Goal: Information Seeking & Learning: Find specific fact

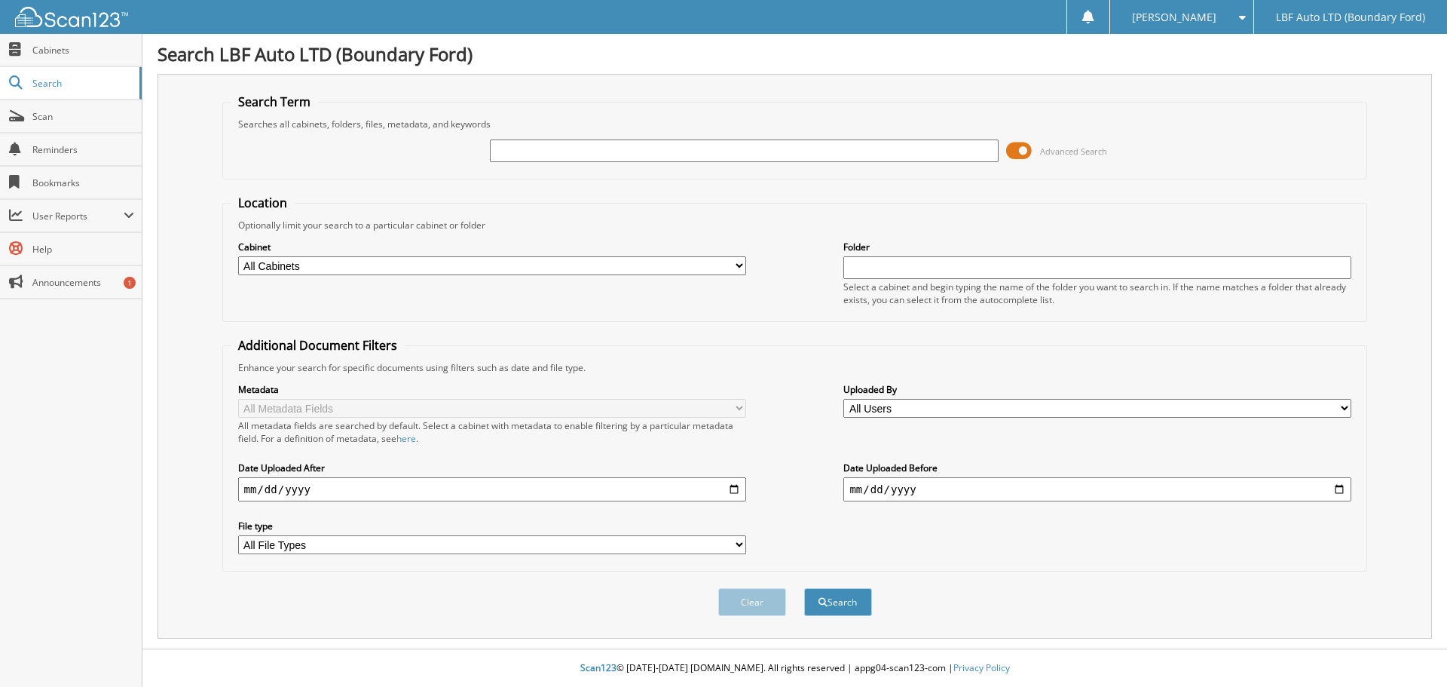
click at [541, 146] on input "text" at bounding box center [744, 150] width 508 height 23
click at [82, 85] on span "Search" at bounding box center [82, 83] width 100 height 13
click at [559, 146] on input "text" at bounding box center [744, 150] width 508 height 23
type input "227005"
click at [804, 588] on button "Search" at bounding box center [838, 602] width 68 height 28
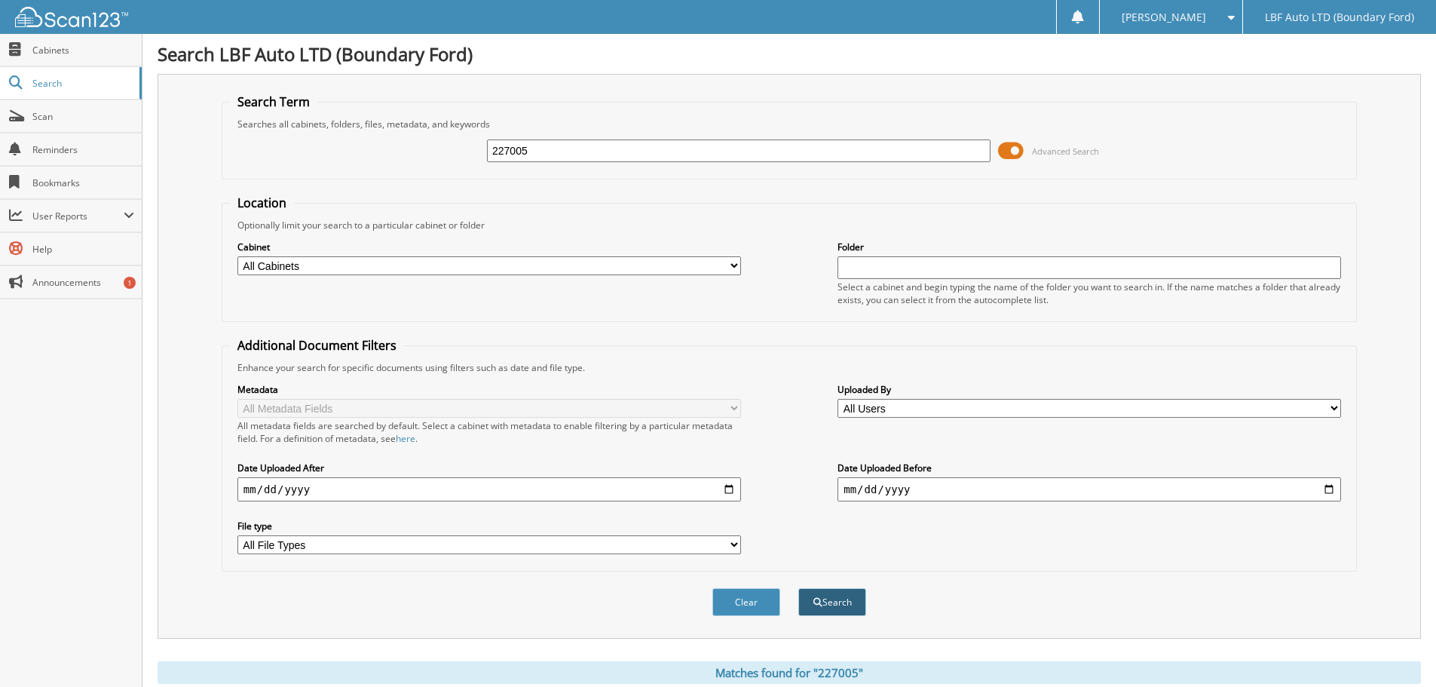
click at [844, 593] on button "Search" at bounding box center [832, 602] width 68 height 28
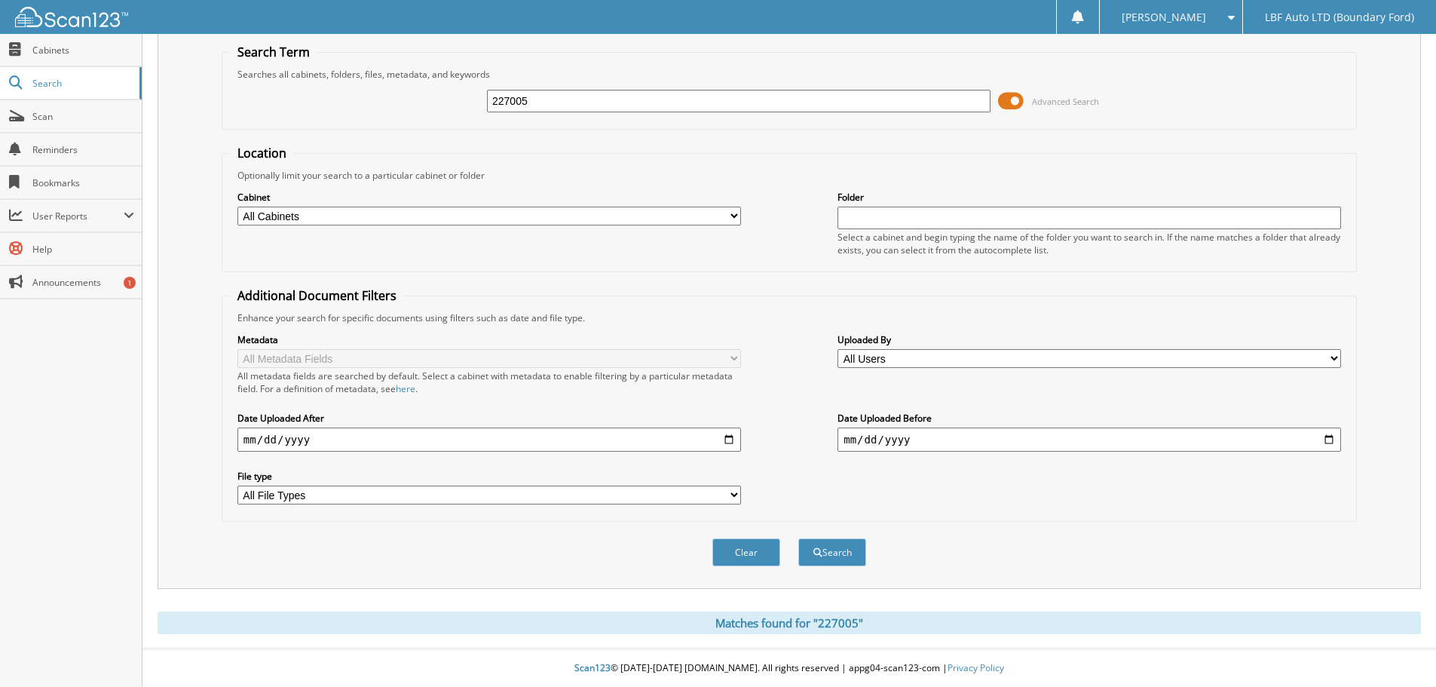
click at [356, 216] on select "All Cabinets FORD PARTS INVOICES 2025 FORD REPAIR ORDERS 2025 POLARIS PARTS INV…" at bounding box center [489, 216] width 504 height 19
click at [237, 207] on select "All Cabinets FORD PARTS INVOICES 2025 FORD REPAIR ORDERS 2025 POLARIS PARTS INV…" at bounding box center [489, 216] width 504 height 19
click at [60, 112] on span "Scan" at bounding box center [83, 116] width 102 height 13
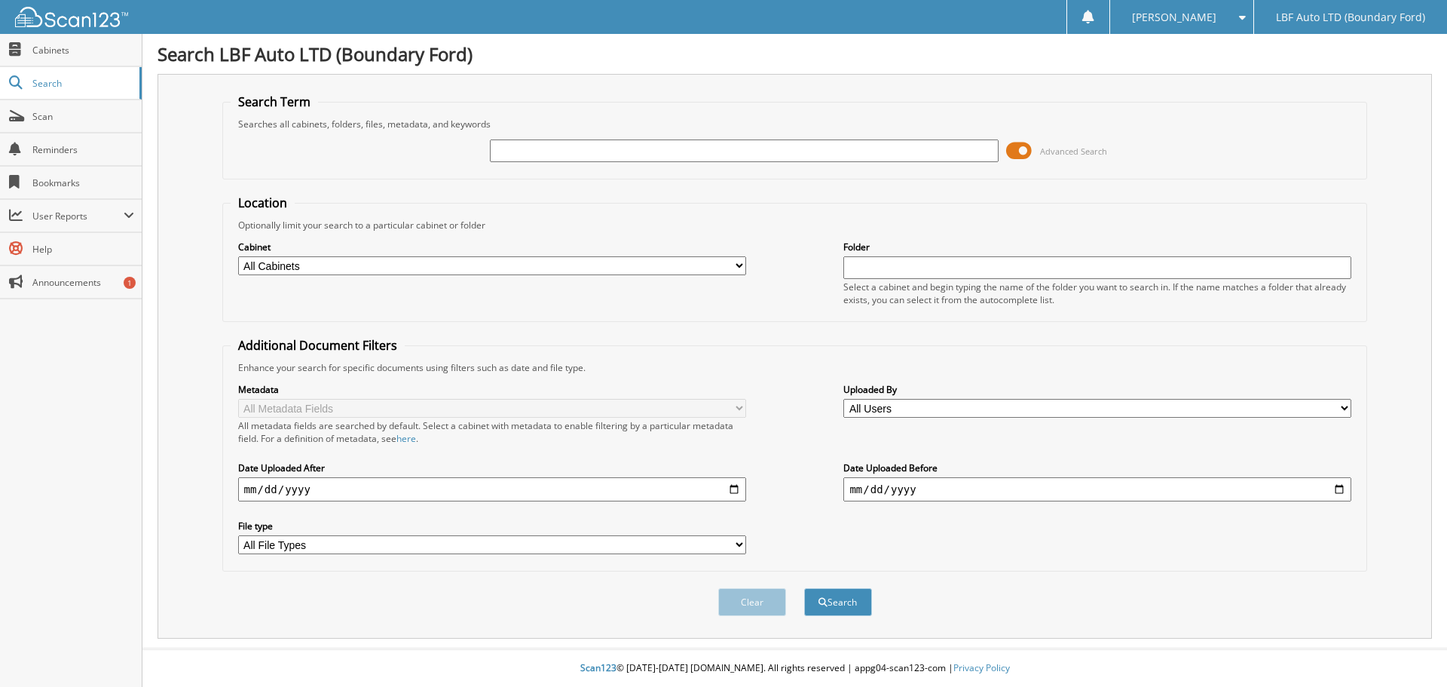
click at [602, 156] on input "text" at bounding box center [744, 150] width 508 height 23
click at [1028, 148] on span at bounding box center [1019, 150] width 26 height 23
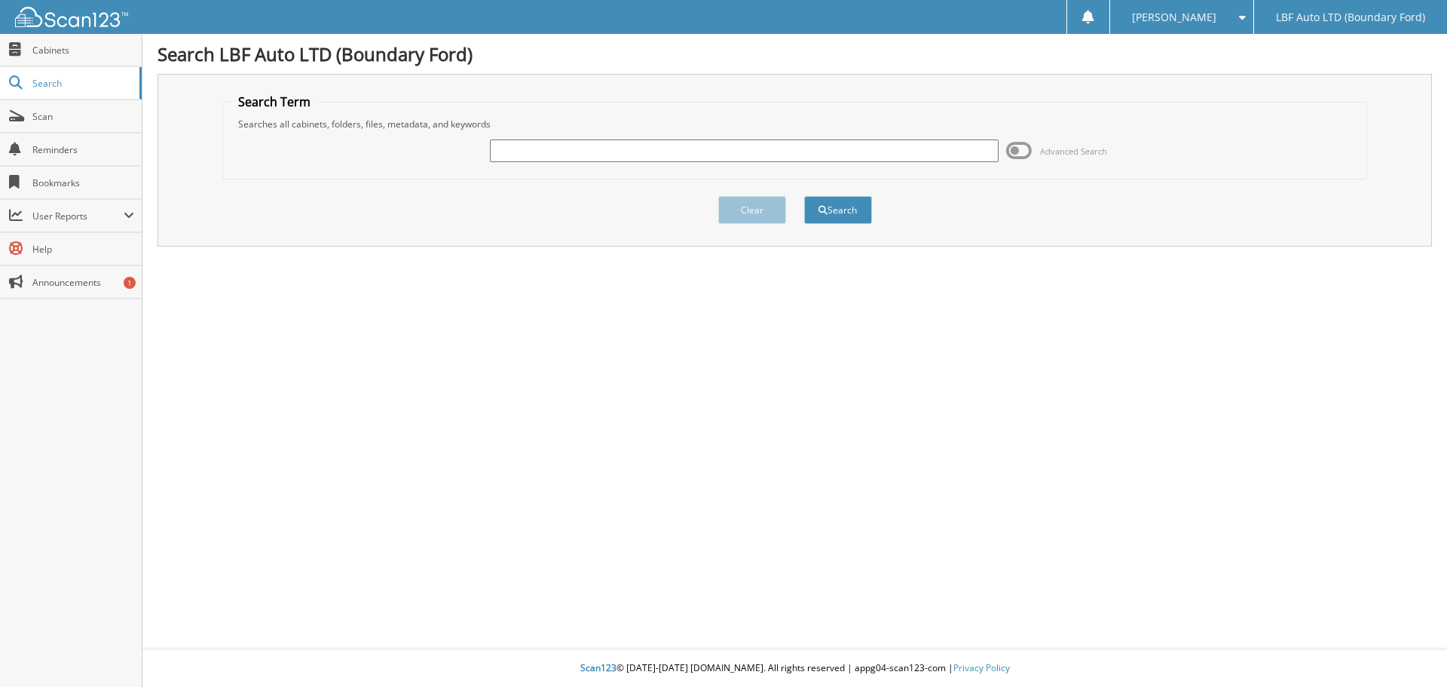
click at [839, 152] on input "text" at bounding box center [744, 150] width 508 height 23
type input "227005"
click at [804, 196] on button "Search" at bounding box center [838, 210] width 68 height 28
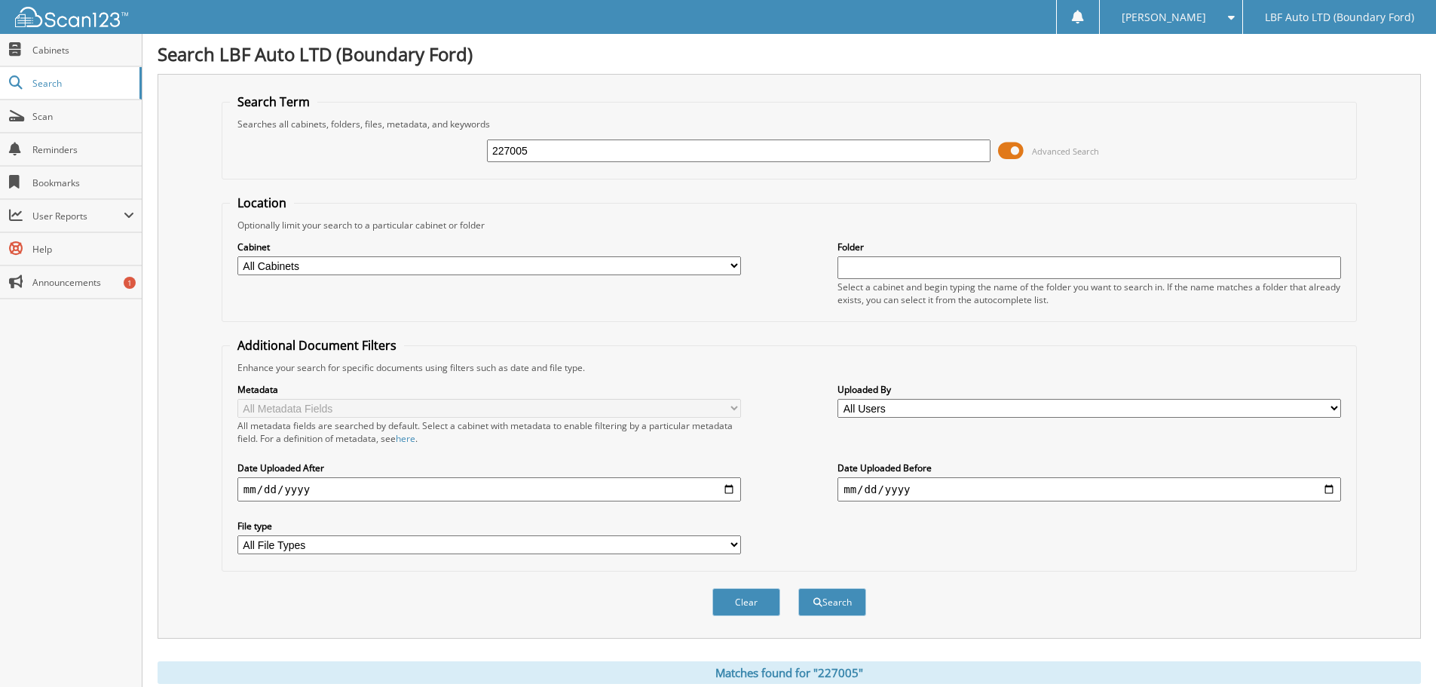
scroll to position [51, 0]
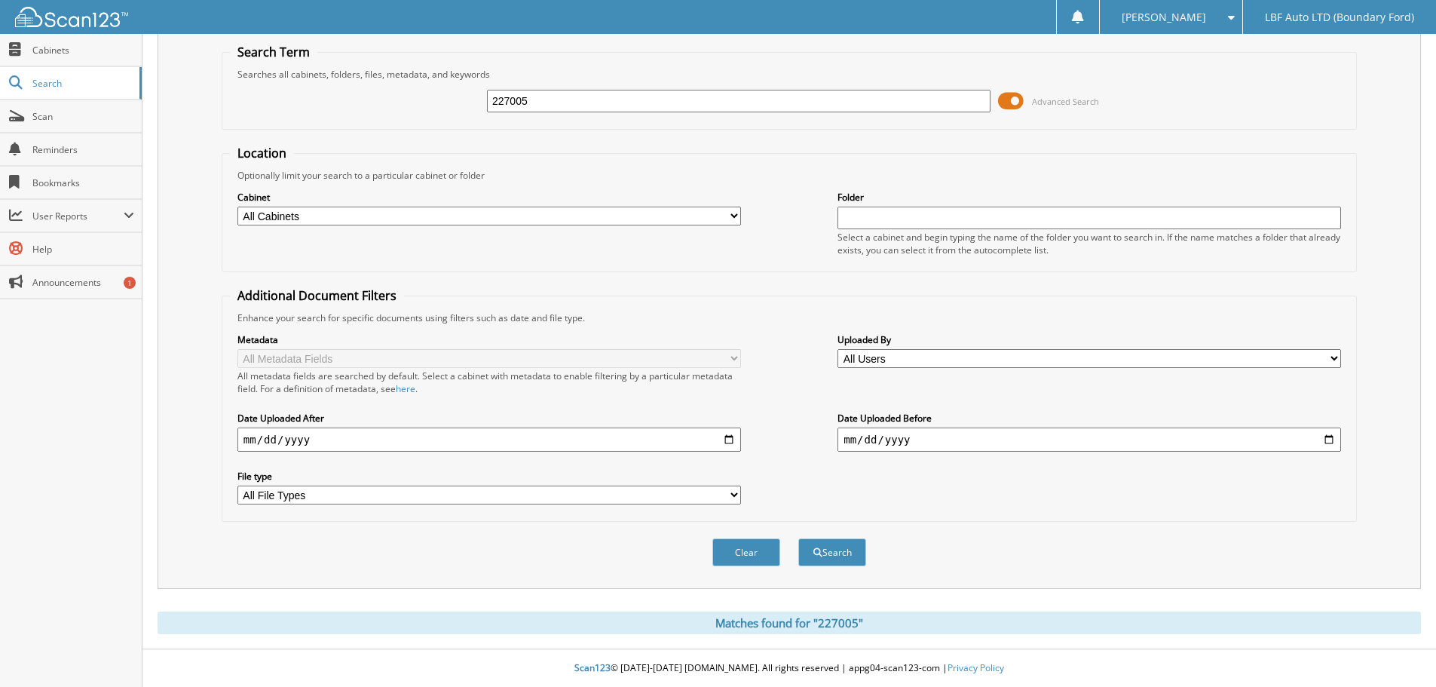
click at [839, 630] on div "Matches found for "227005"" at bounding box center [789, 622] width 1263 height 23
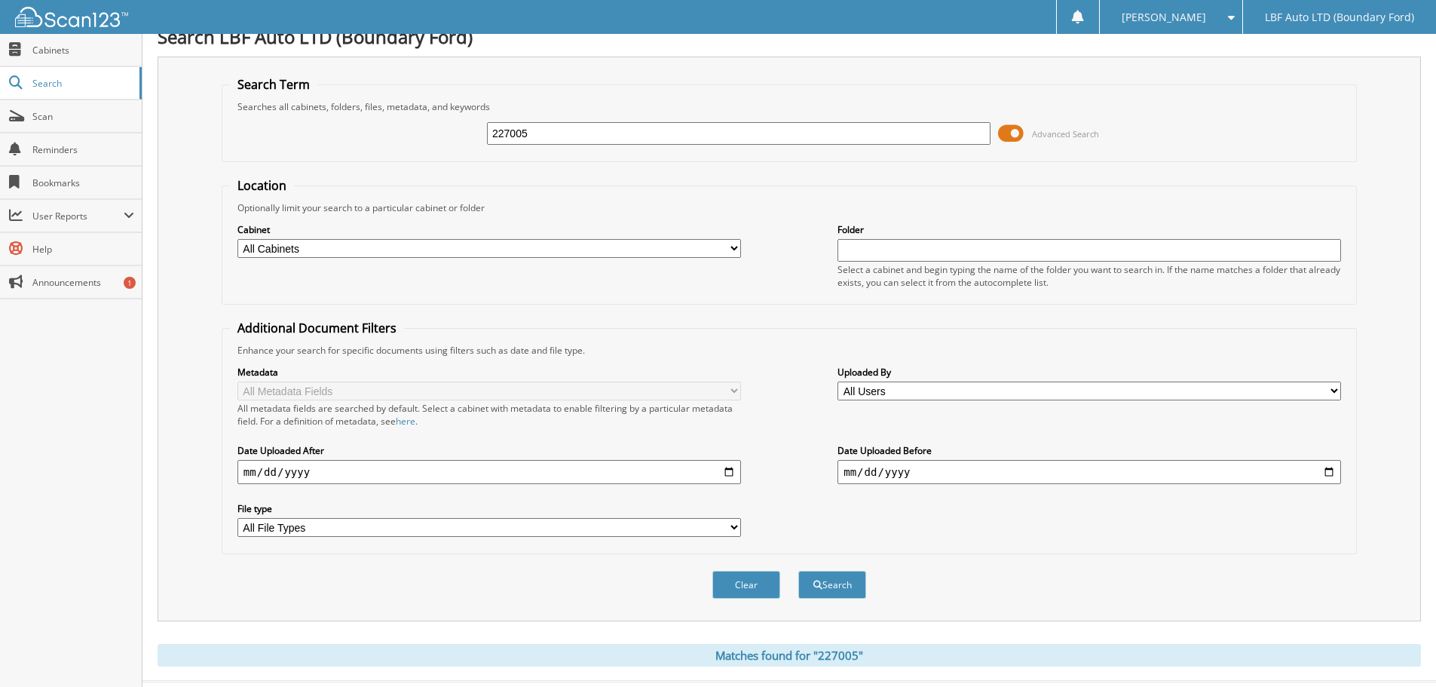
scroll to position [0, 0]
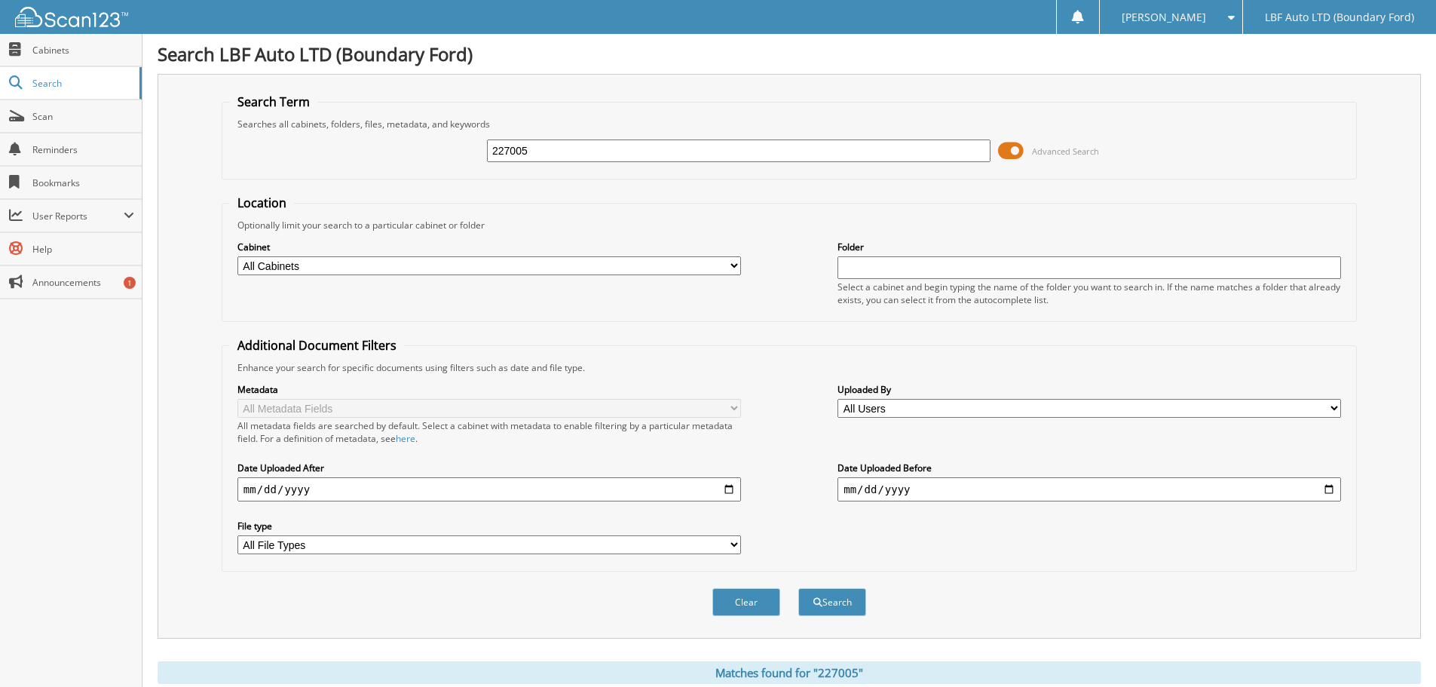
click at [257, 485] on input "date" at bounding box center [489, 489] width 504 height 24
click at [674, 453] on div "Metadata All Metadata Fields All metadata fields are searched by default. Selec…" at bounding box center [789, 468] width 1119 height 189
click at [63, 63] on link "Cabinets" at bounding box center [71, 50] width 142 height 32
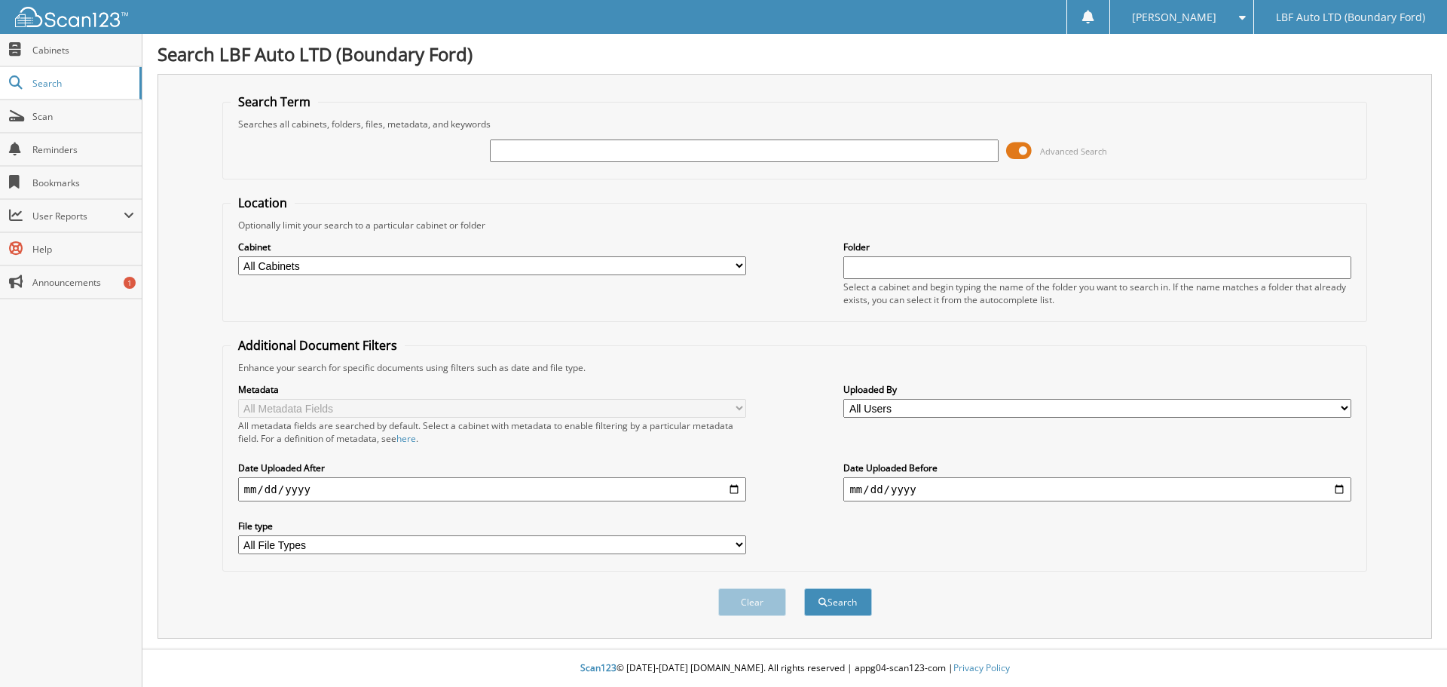
click at [572, 149] on input "text" at bounding box center [744, 150] width 508 height 23
type input "227005"
click at [804, 588] on button "Search" at bounding box center [838, 602] width 68 height 28
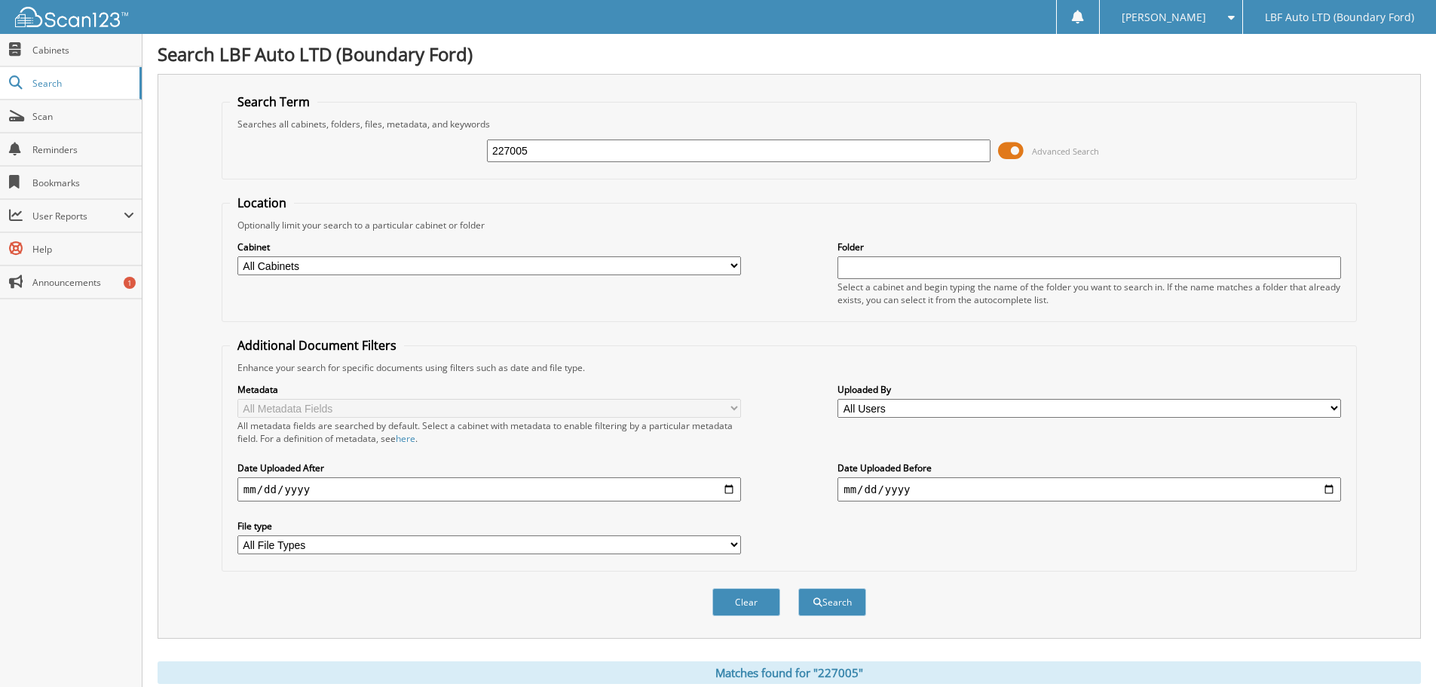
click at [1012, 145] on span at bounding box center [1011, 150] width 26 height 23
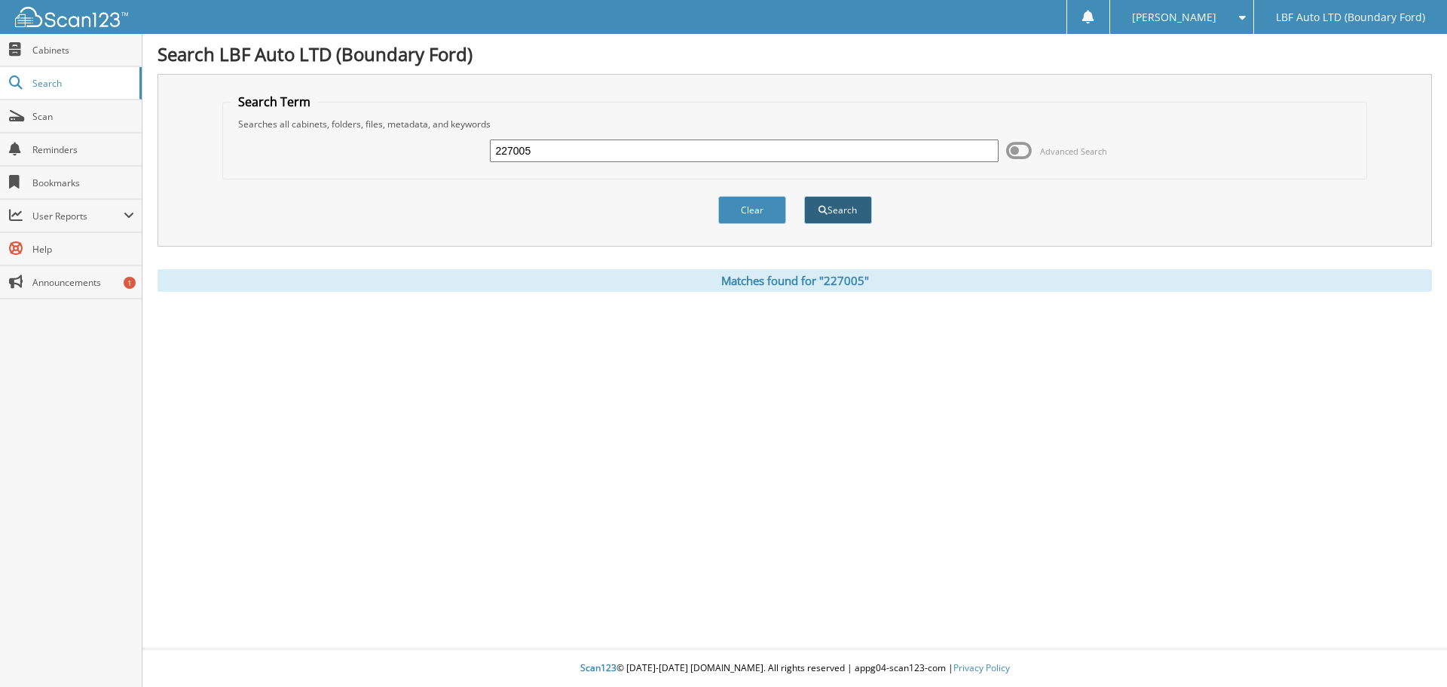
click at [852, 204] on button "Search" at bounding box center [838, 210] width 68 height 28
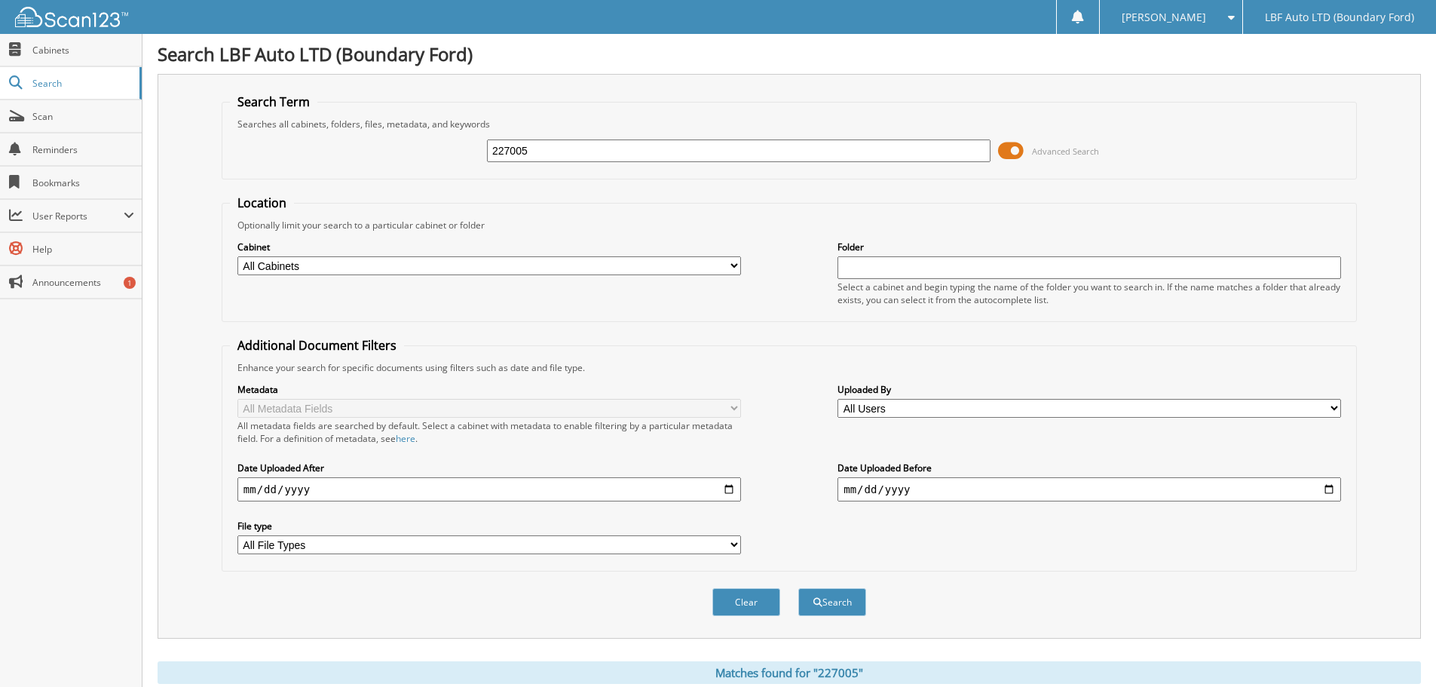
click at [503, 275] on div "Cabinet All Cabinets FORD PARTS INVOICES 2025 FORD REPAIR ORDERS 2025 POLARIS P…" at bounding box center [489, 258] width 504 height 38
click at [500, 269] on select "All Cabinets FORD PARTS INVOICES 2025 FORD REPAIR ORDERS 2025 POLARIS PARTS INV…" at bounding box center [489, 265] width 504 height 19
select select "51014"
click at [237, 256] on select "All Cabinets FORD PARTS INVOICES 2025 FORD REPAIR ORDERS 2025 POLARIS PARTS INV…" at bounding box center [489, 265] width 504 height 19
click at [825, 611] on button "Search" at bounding box center [832, 602] width 68 height 28
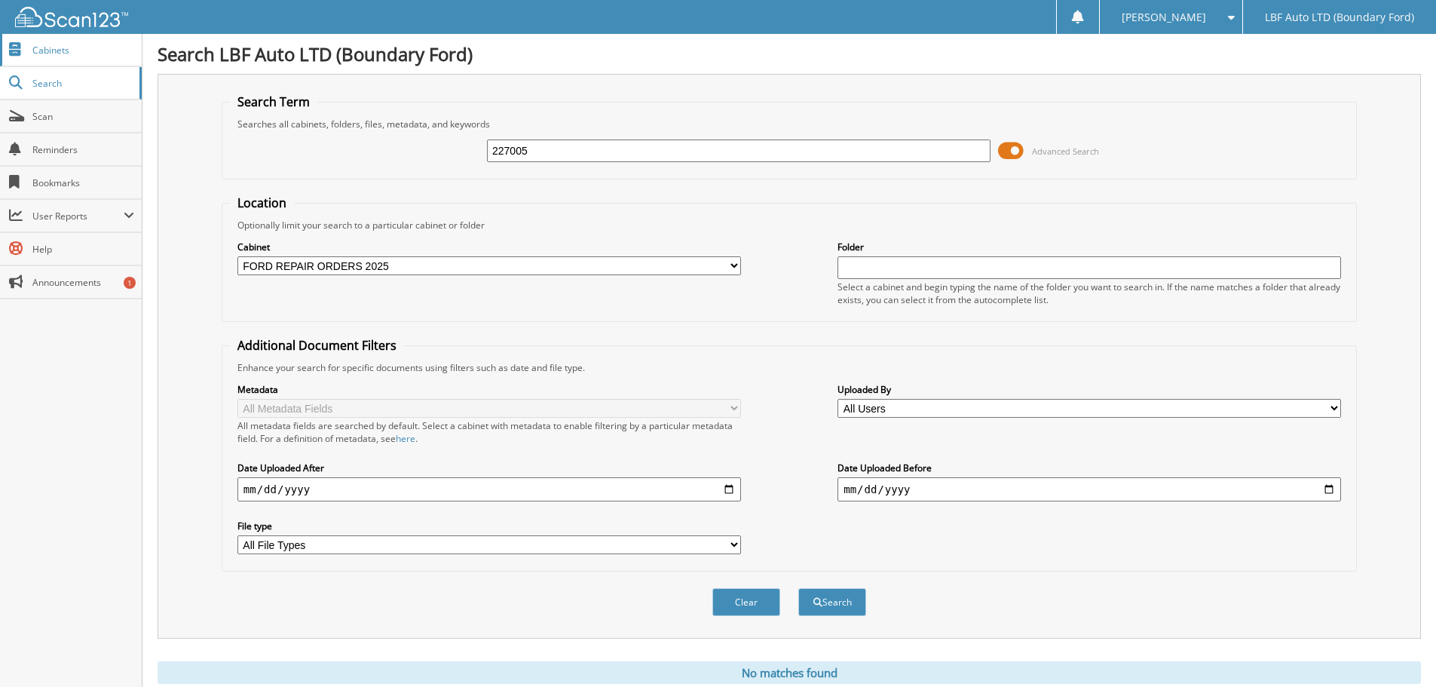
click at [61, 47] on span "Cabinets" at bounding box center [83, 50] width 102 height 13
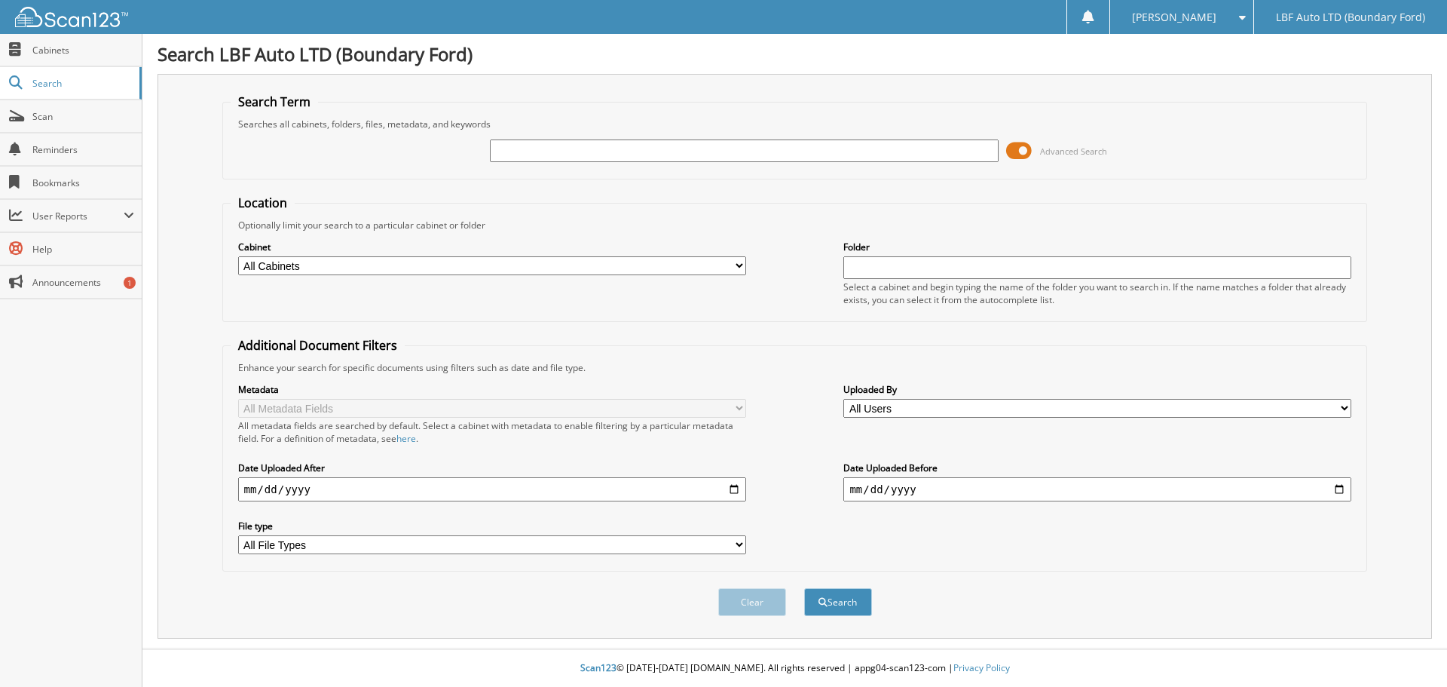
click at [565, 155] on input "text" at bounding box center [744, 150] width 508 height 23
type input "nATHAN"
click at [804, 588] on button "Search" at bounding box center [838, 602] width 68 height 28
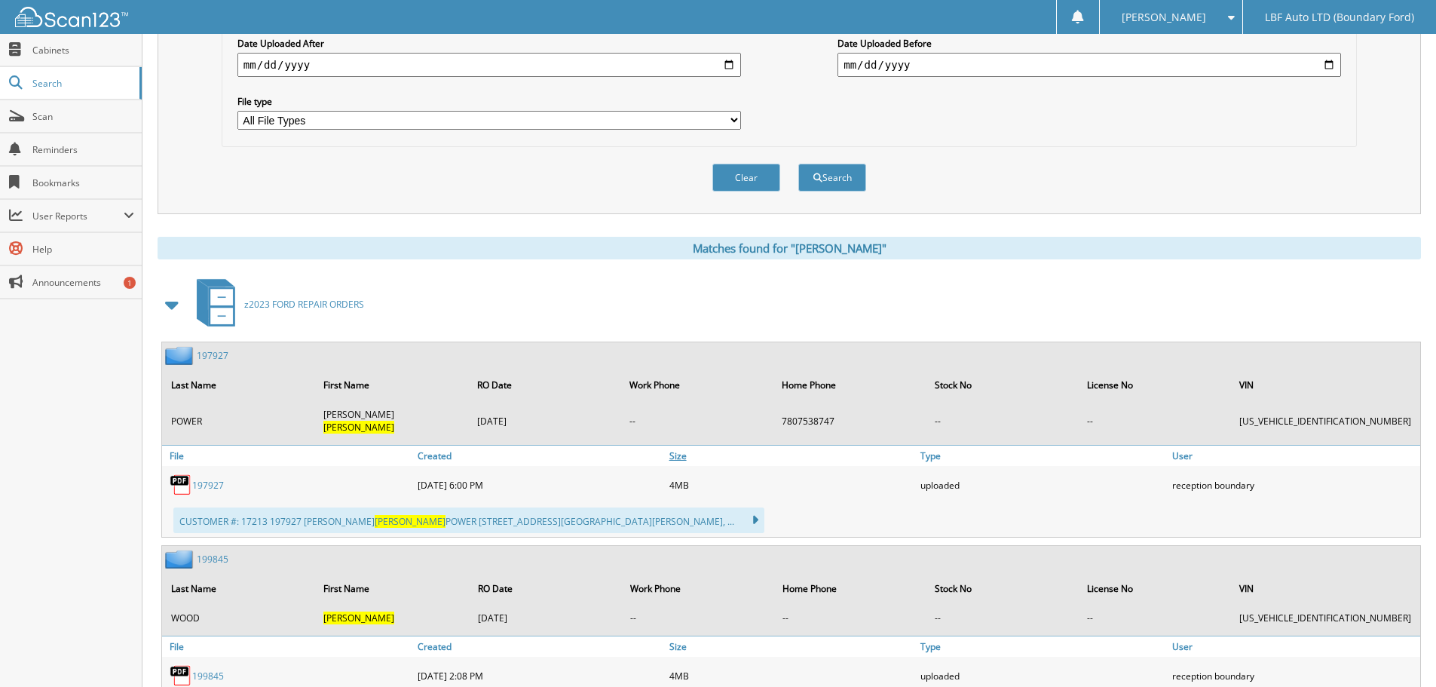
scroll to position [452, 0]
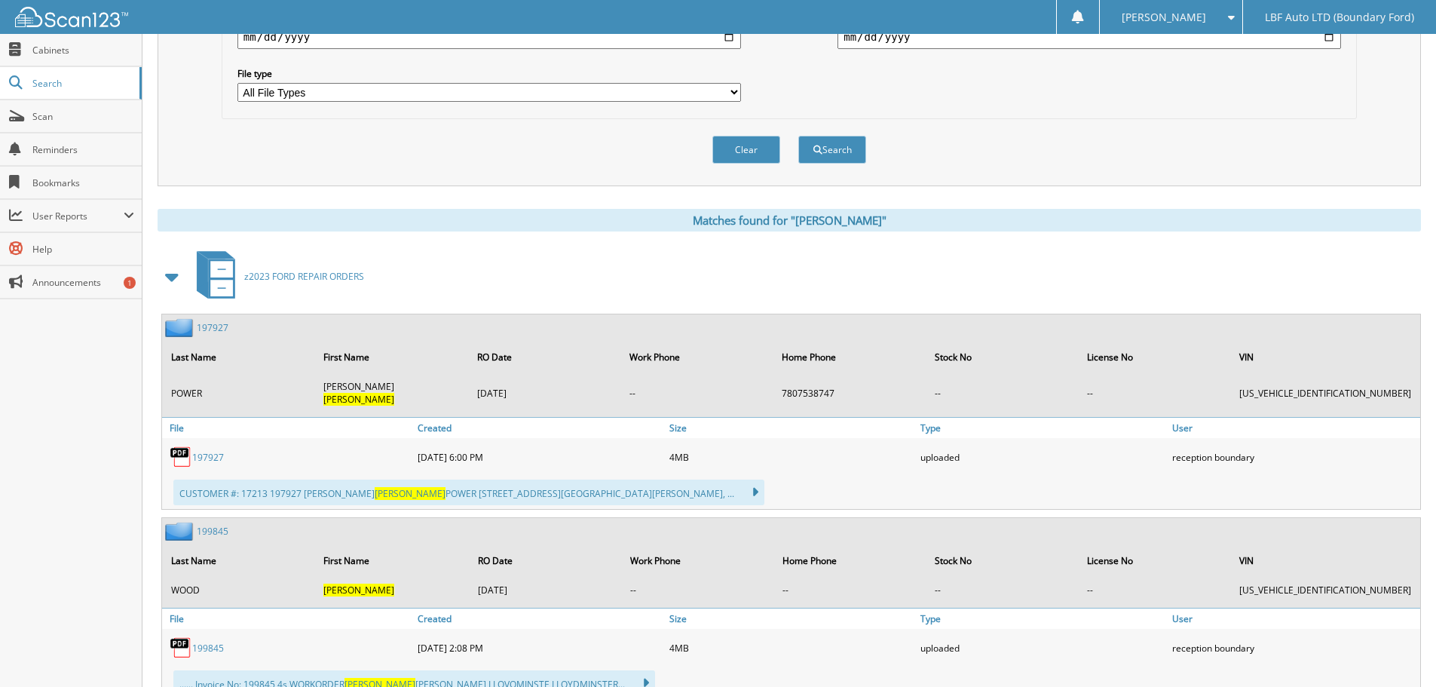
click at [172, 276] on span at bounding box center [172, 276] width 21 height 27
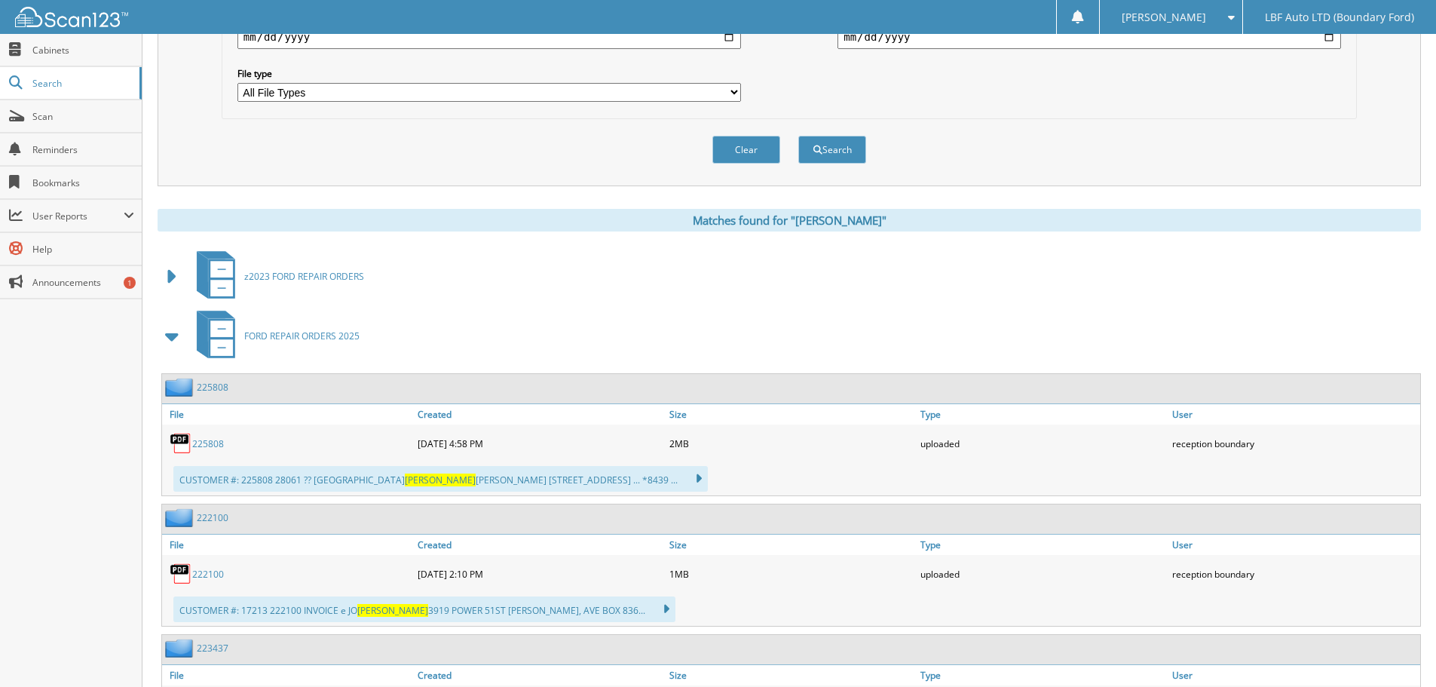
click at [180, 286] on span at bounding box center [172, 276] width 21 height 27
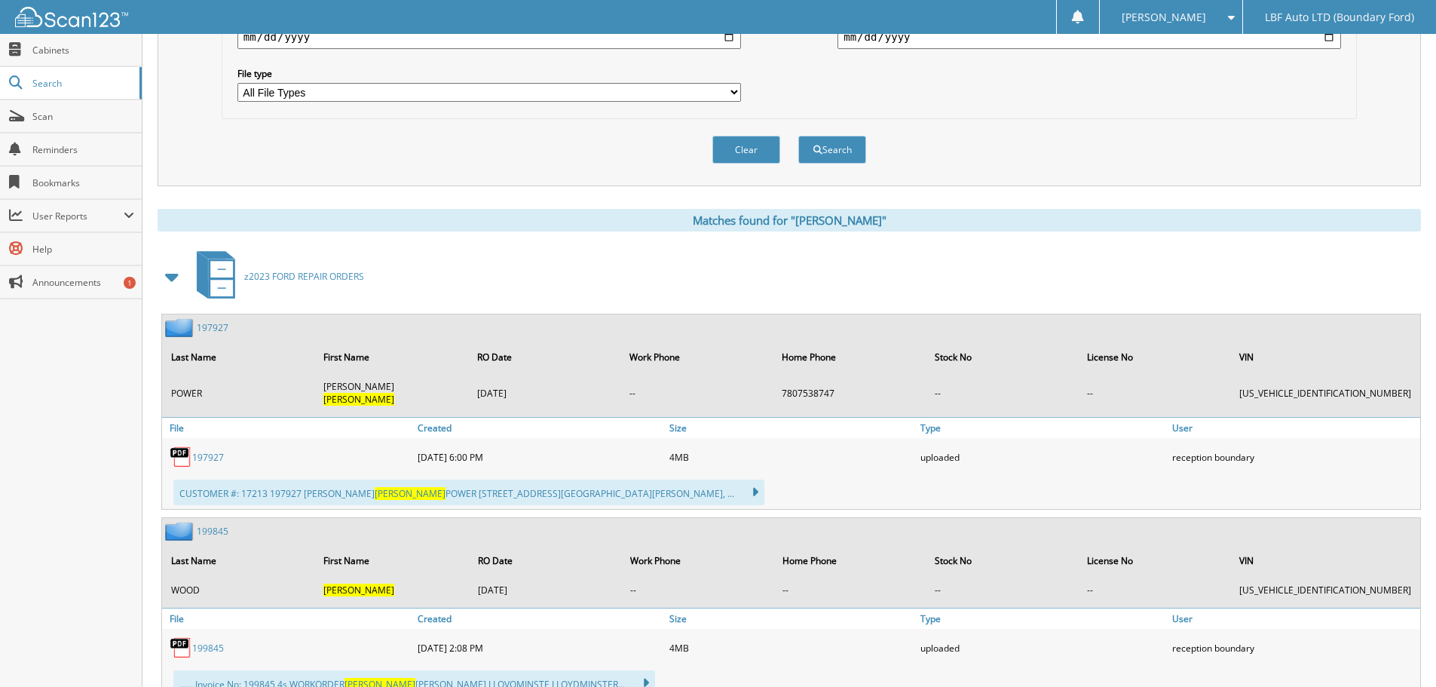
click at [178, 285] on span at bounding box center [172, 276] width 21 height 27
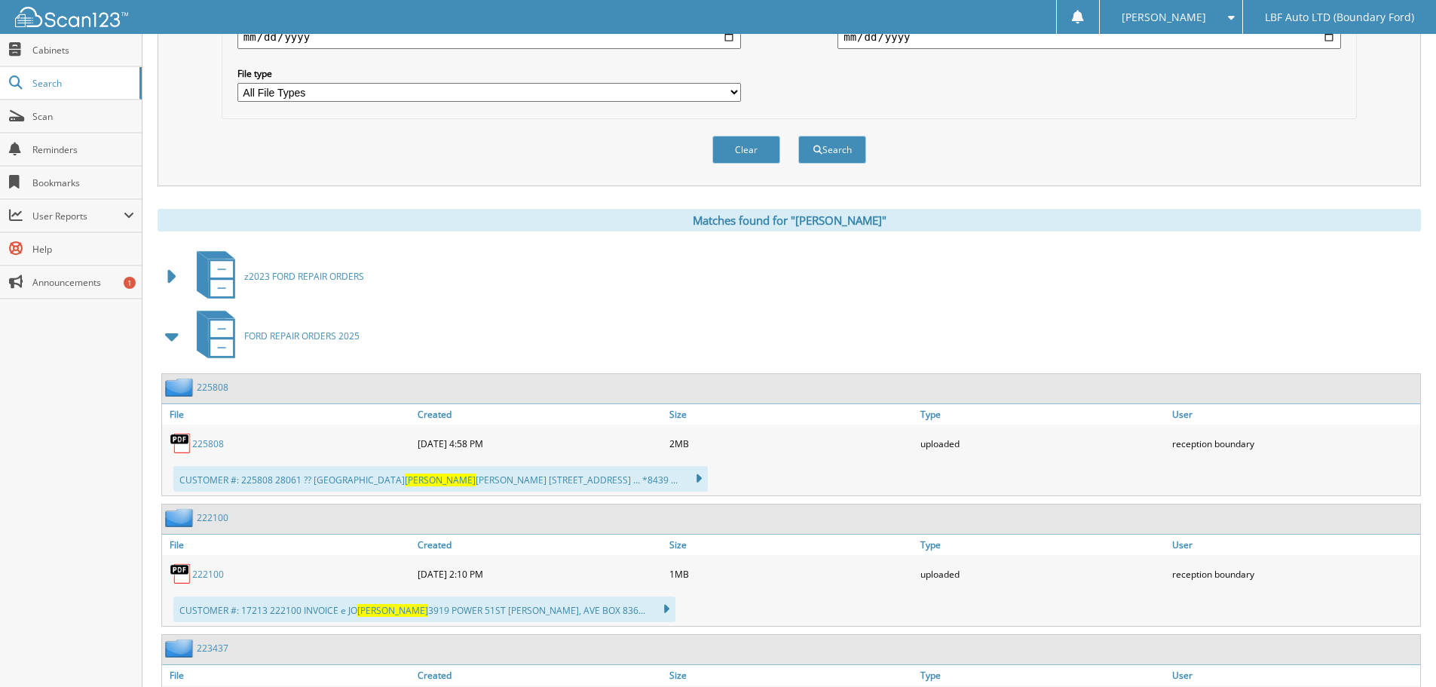
click at [166, 341] on span at bounding box center [172, 336] width 21 height 27
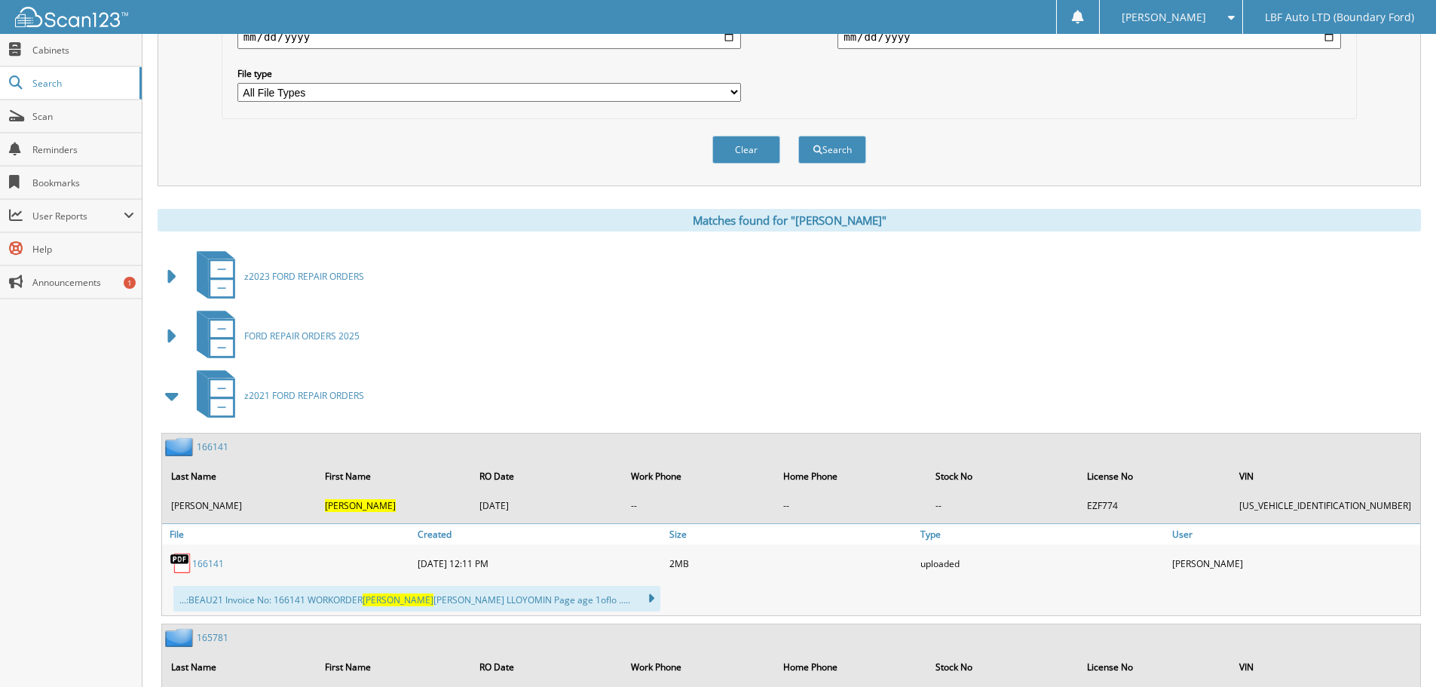
click at [166, 341] on span at bounding box center [172, 336] width 21 height 27
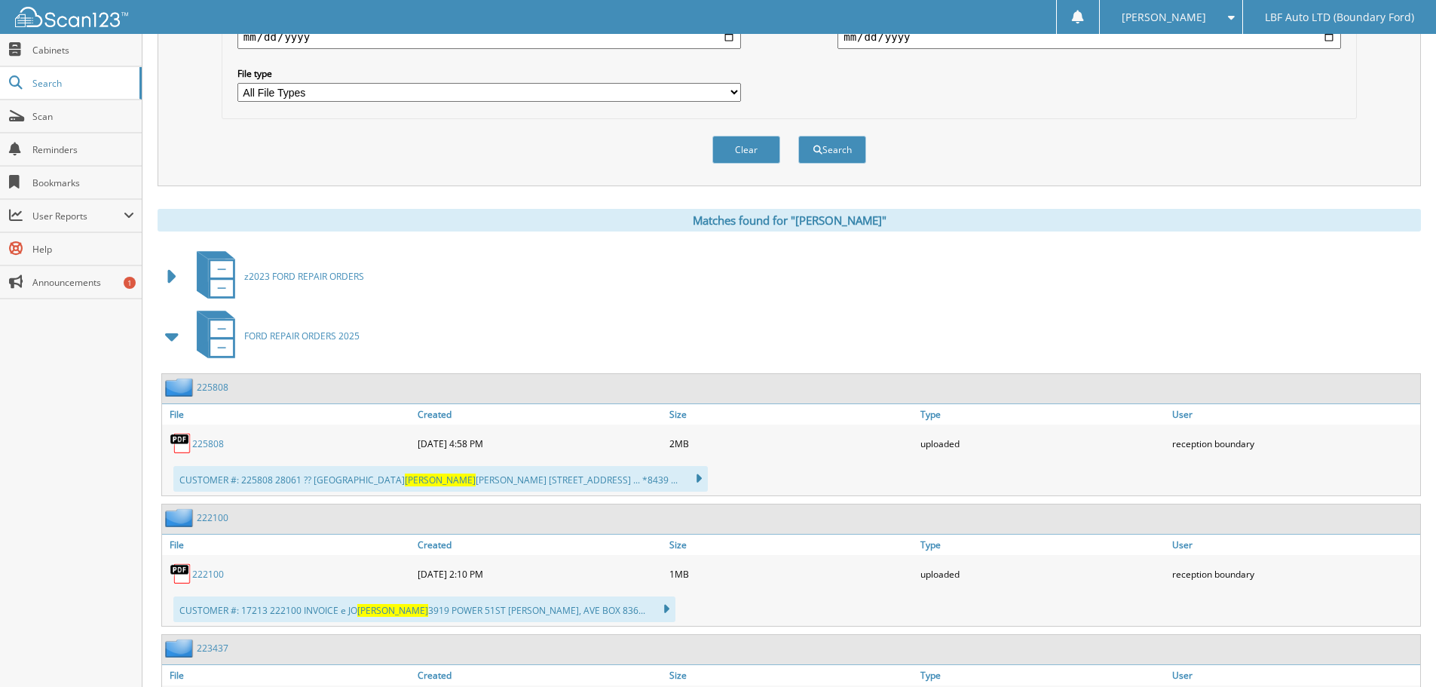
click at [166, 341] on span at bounding box center [172, 336] width 21 height 27
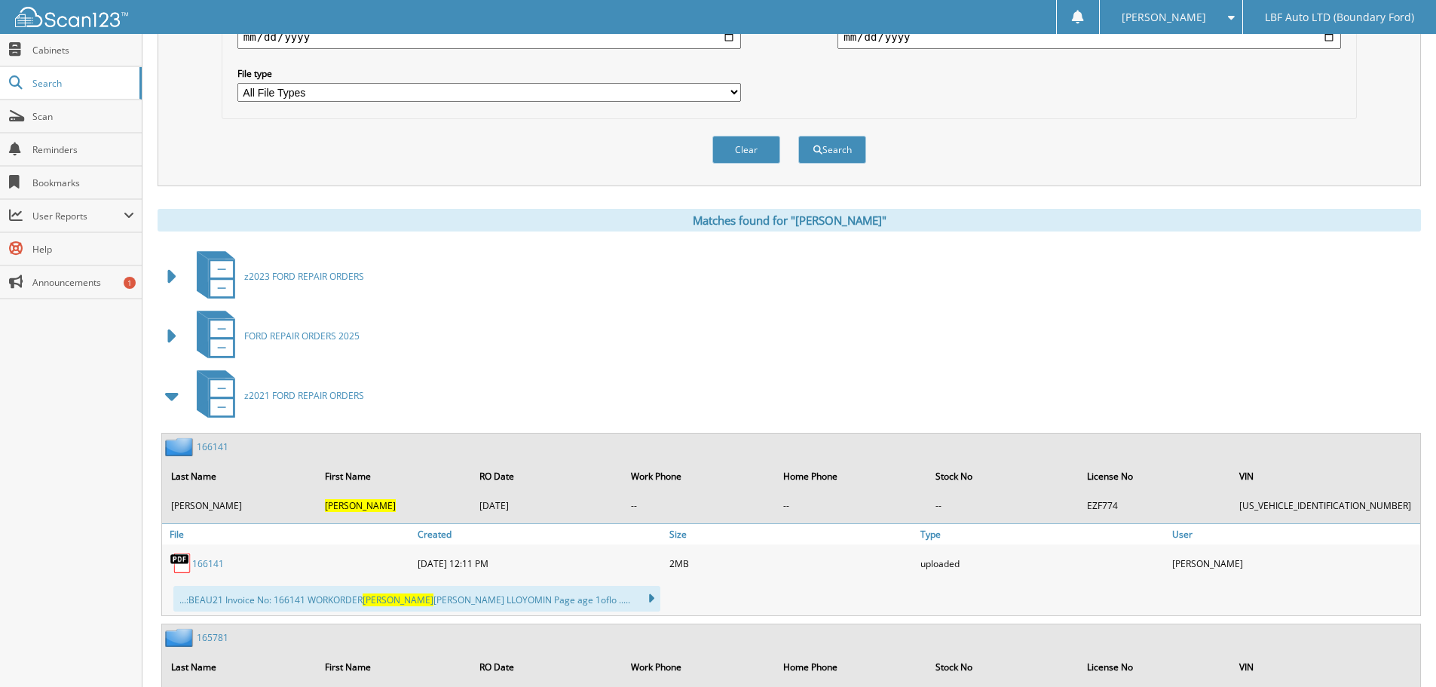
click at [173, 400] on span at bounding box center [172, 395] width 21 height 27
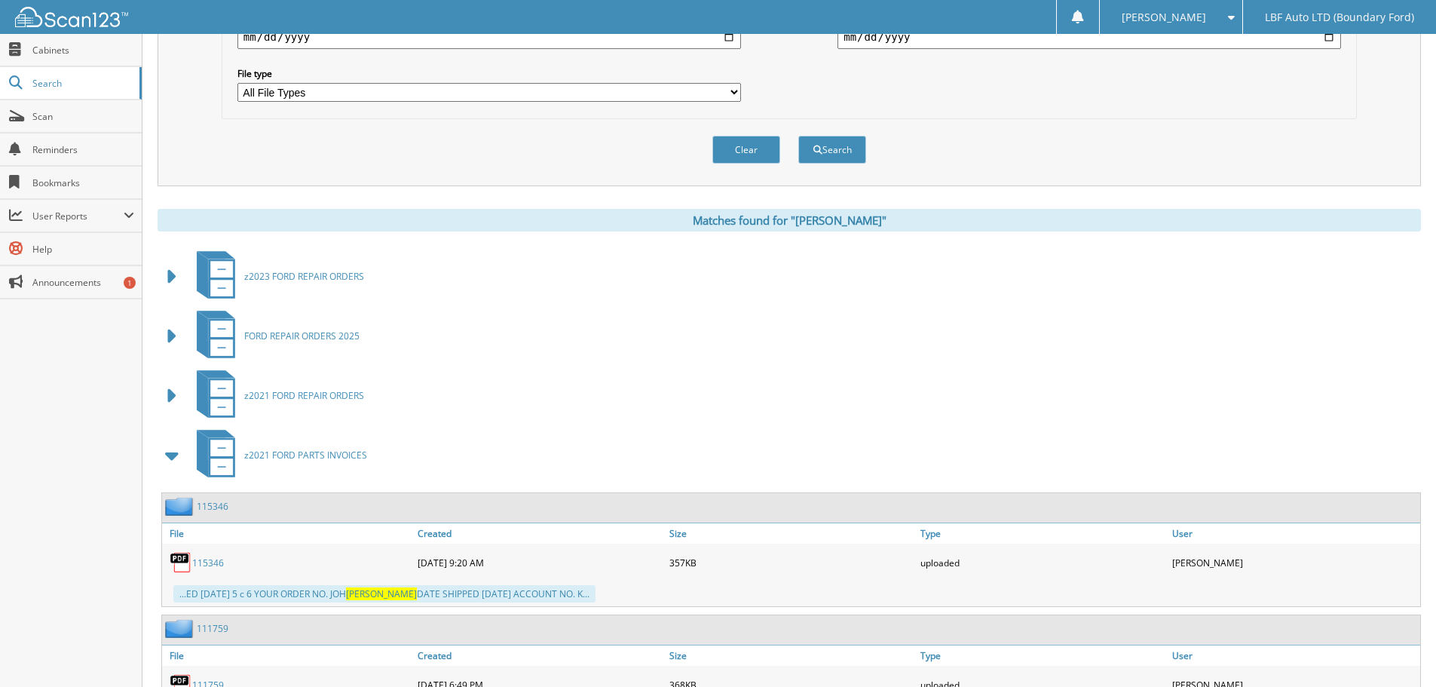
click at [173, 400] on span at bounding box center [172, 395] width 21 height 27
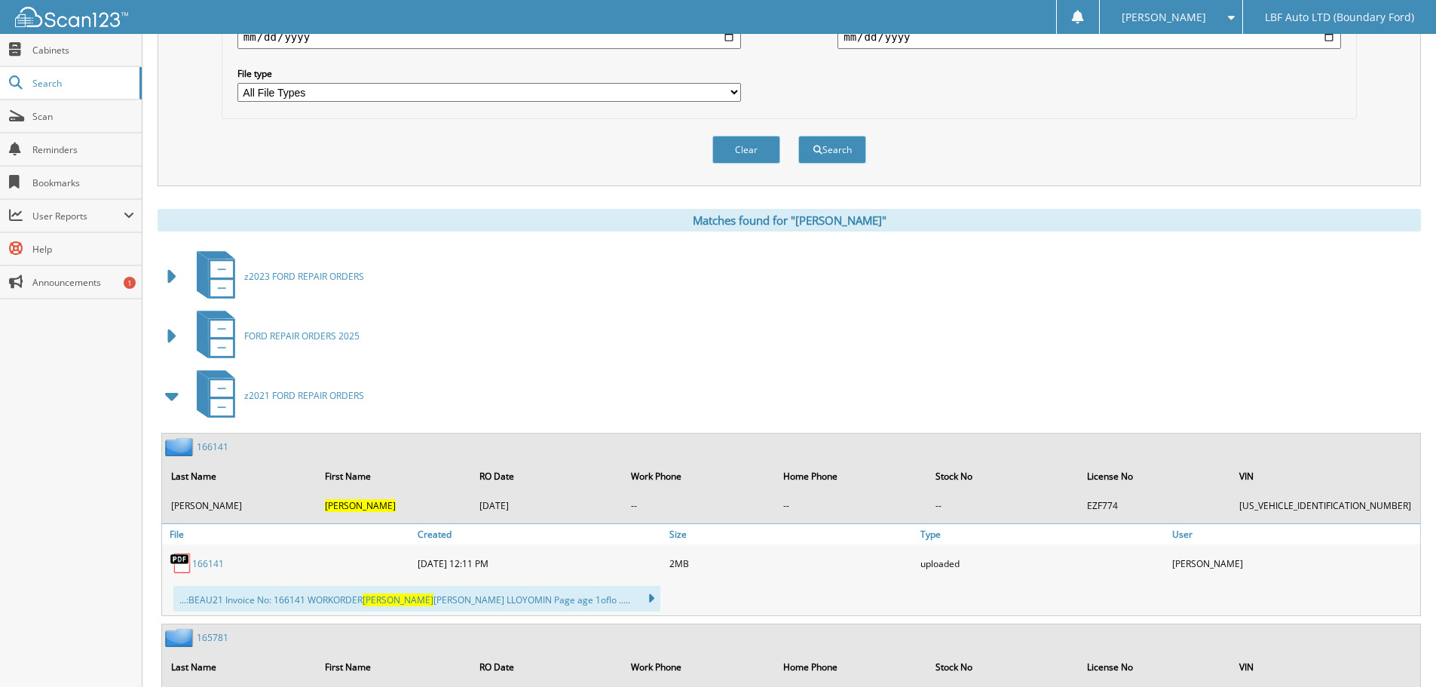
click at [170, 400] on span at bounding box center [172, 395] width 21 height 27
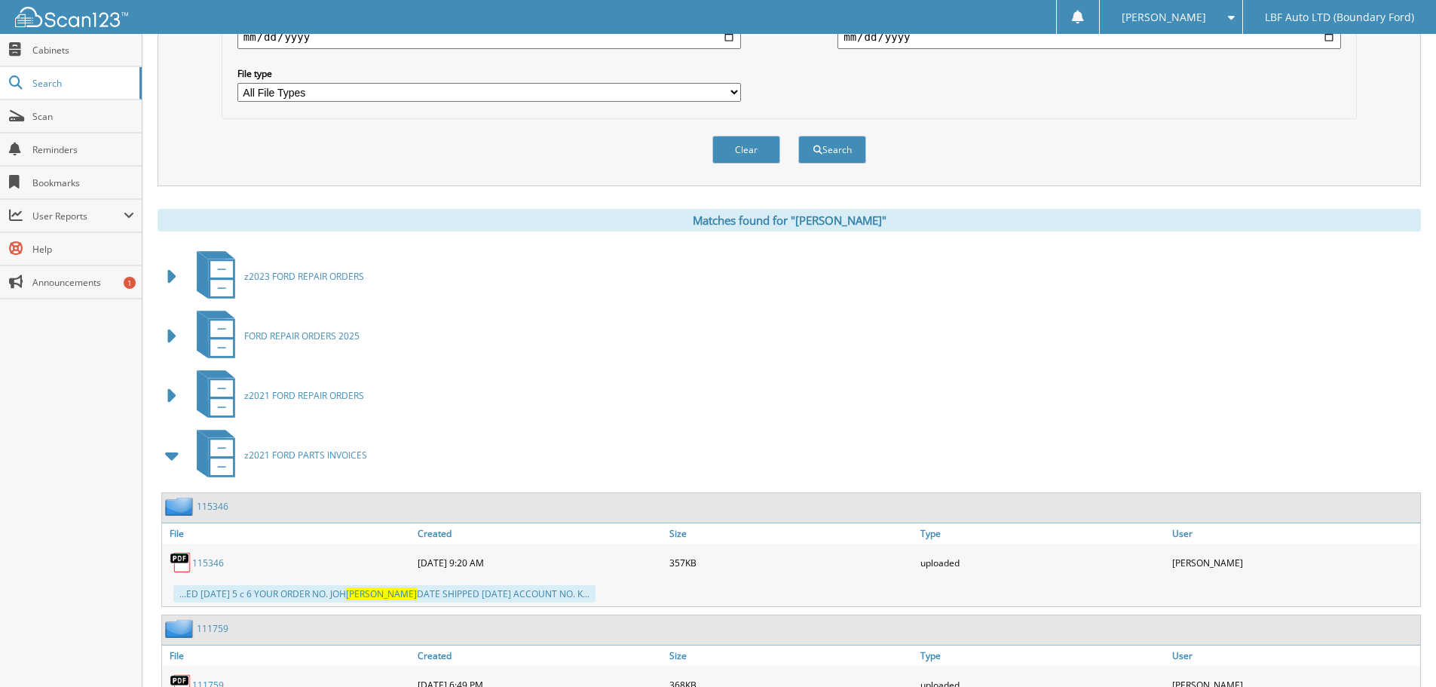
click at [167, 458] on span at bounding box center [172, 455] width 21 height 27
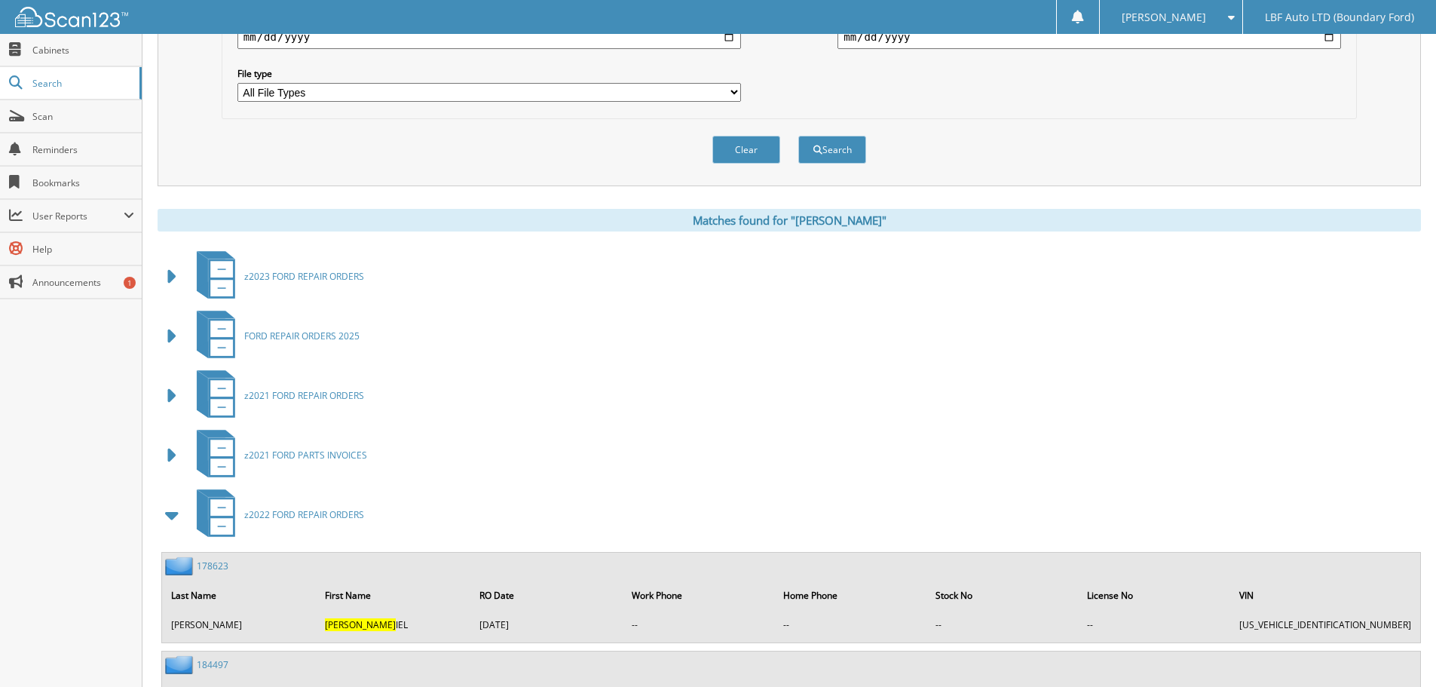
click at [168, 393] on span at bounding box center [172, 395] width 21 height 27
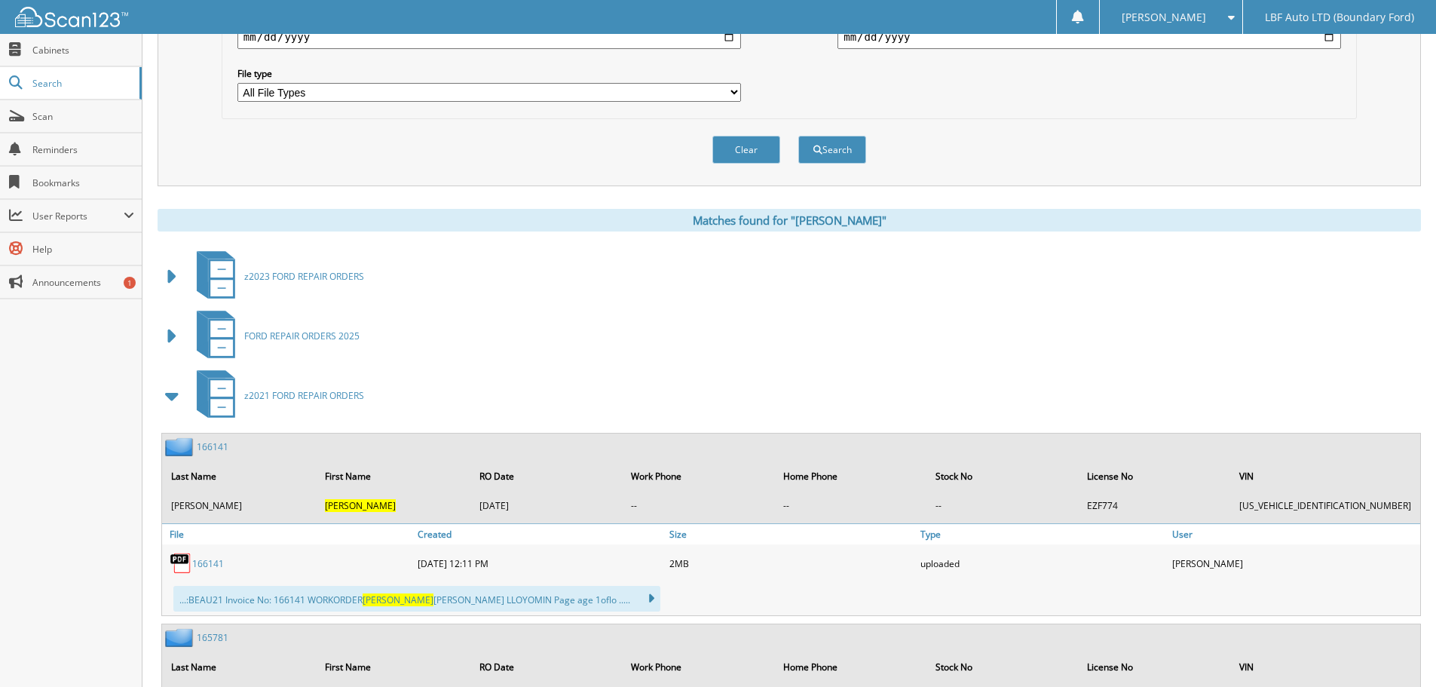
click at [176, 339] on span at bounding box center [172, 336] width 21 height 27
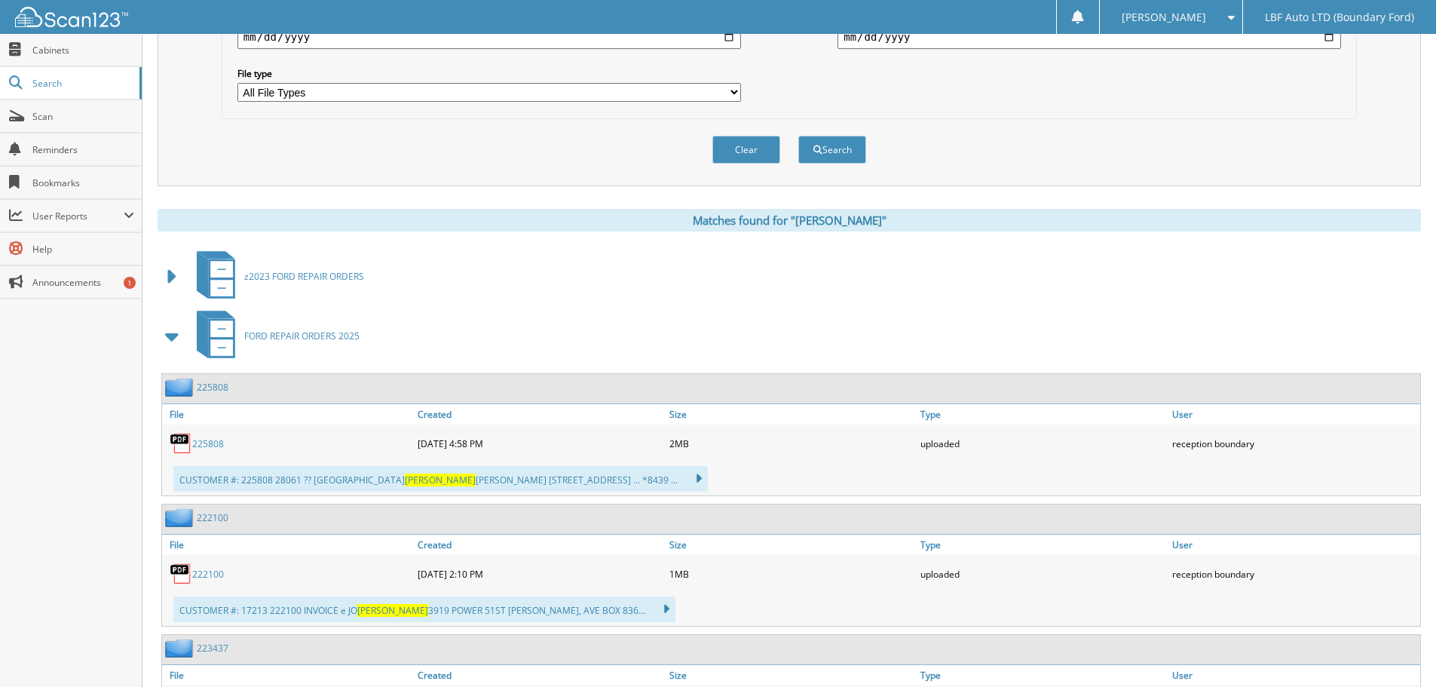
click at [173, 279] on span at bounding box center [172, 276] width 21 height 27
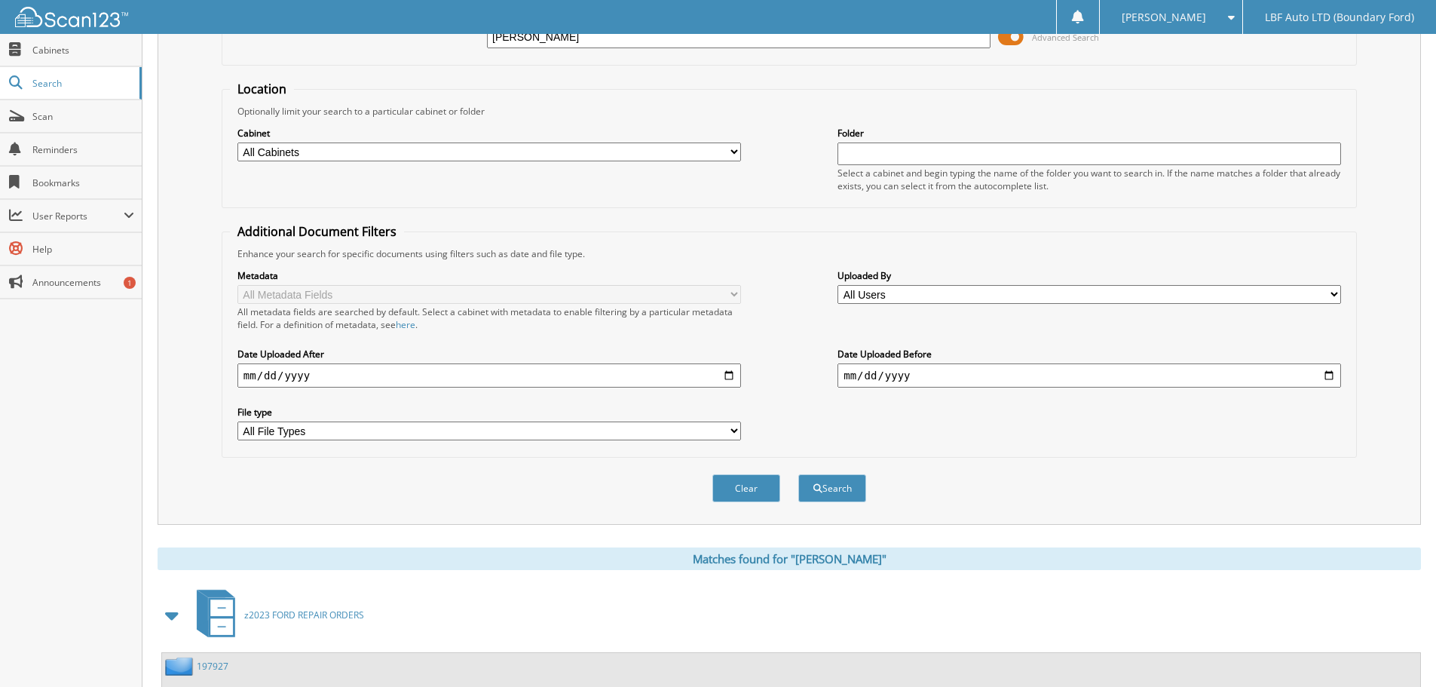
scroll to position [0, 0]
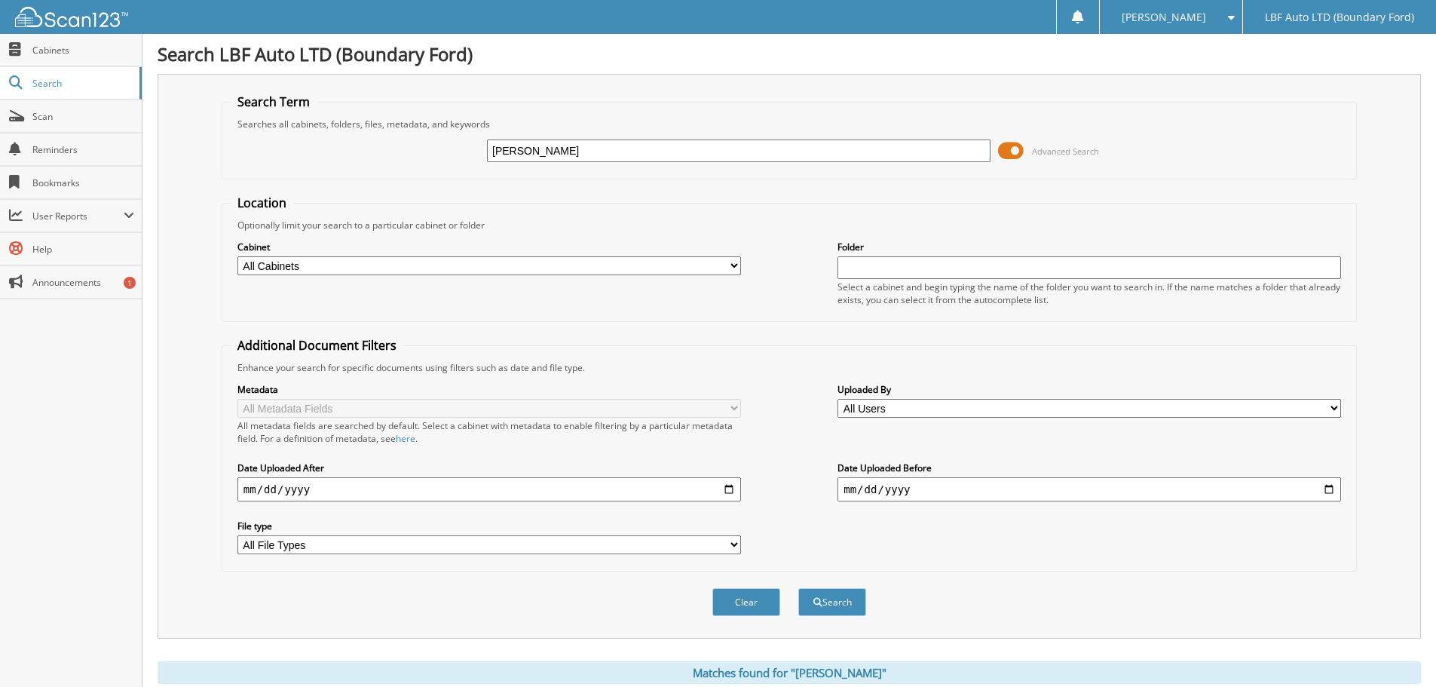
drag, startPoint x: 553, startPoint y: 149, endPoint x: 234, endPoint y: 165, distance: 320.1
click at [253, 166] on div "nATHAN Advanced Search" at bounding box center [789, 150] width 1119 height 41
type input "[PERSON_NAME]"
click at [798, 588] on button "Search" at bounding box center [832, 602] width 68 height 28
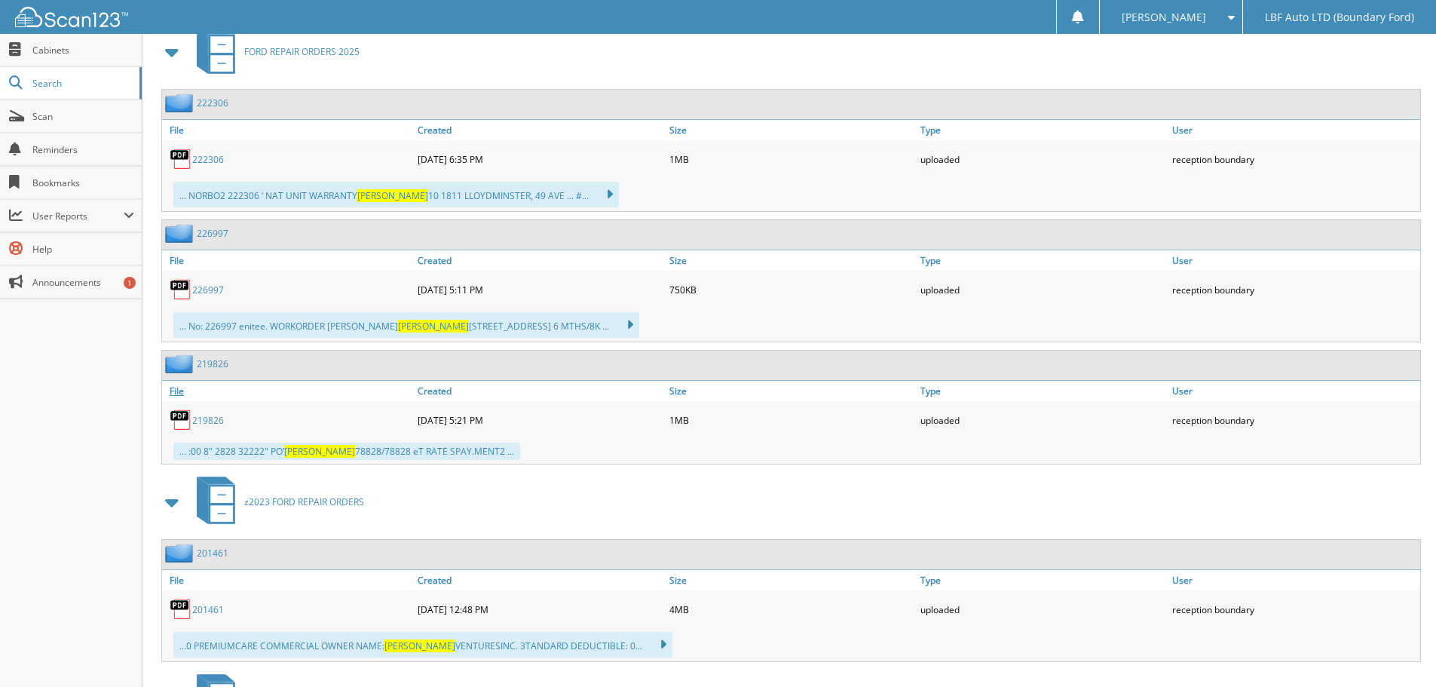
scroll to position [678, 0]
click at [199, 288] on link "226997" at bounding box center [208, 288] width 32 height 13
click at [591, 192] on icon at bounding box center [602, 192] width 22 height 21
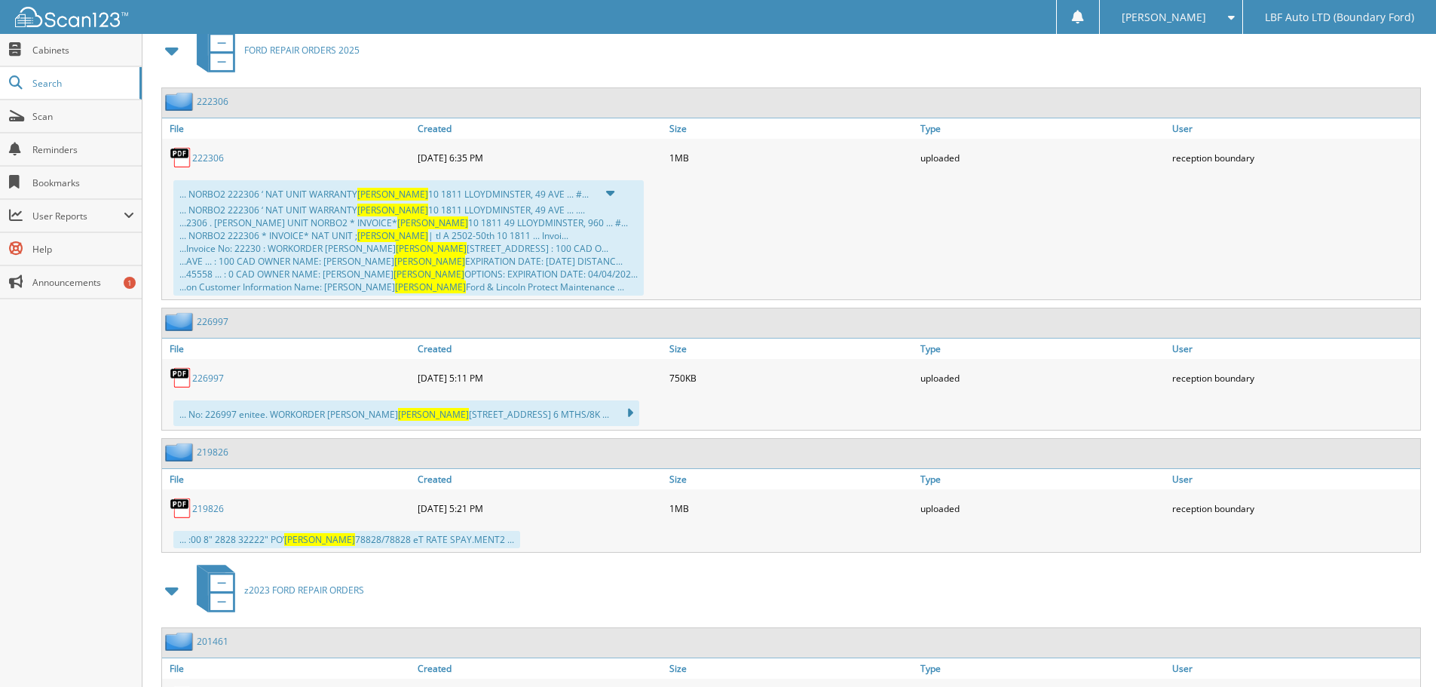
click at [591, 189] on icon at bounding box center [602, 192] width 23 height 21
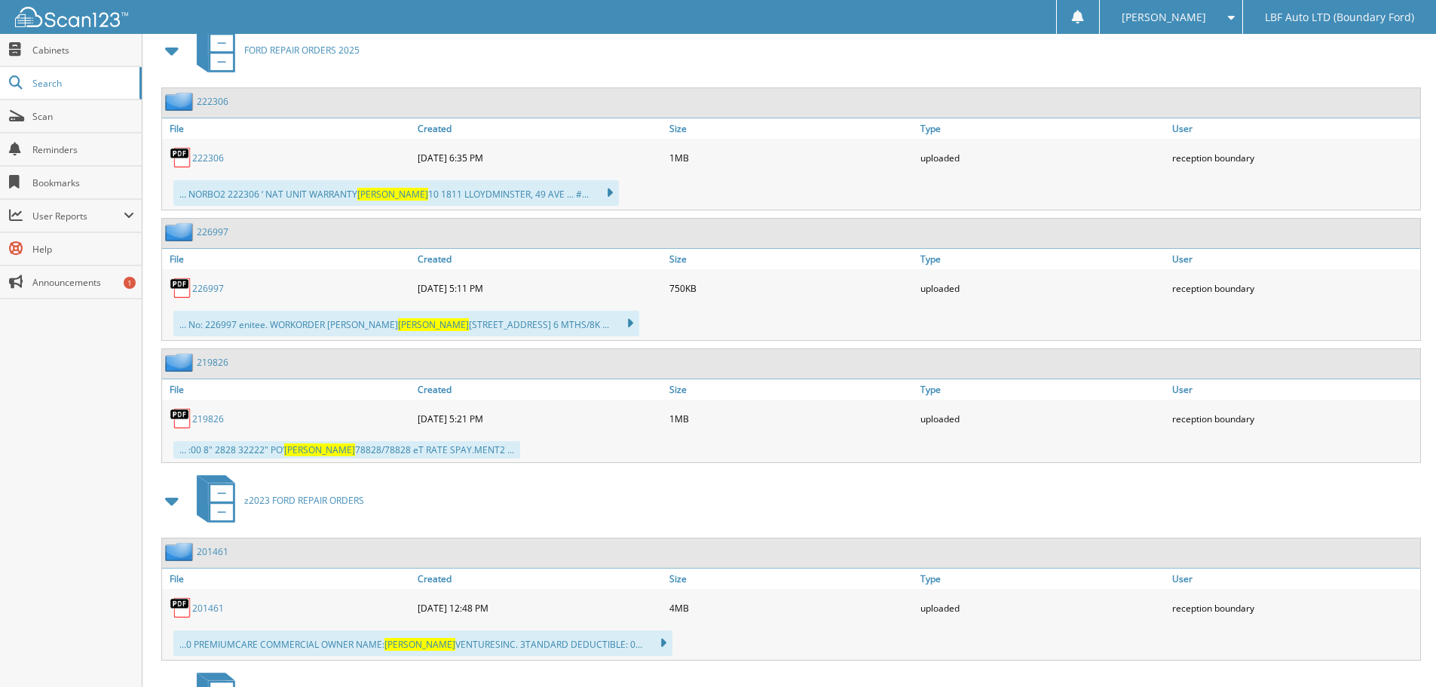
click at [206, 158] on link "222306" at bounding box center [208, 158] width 32 height 13
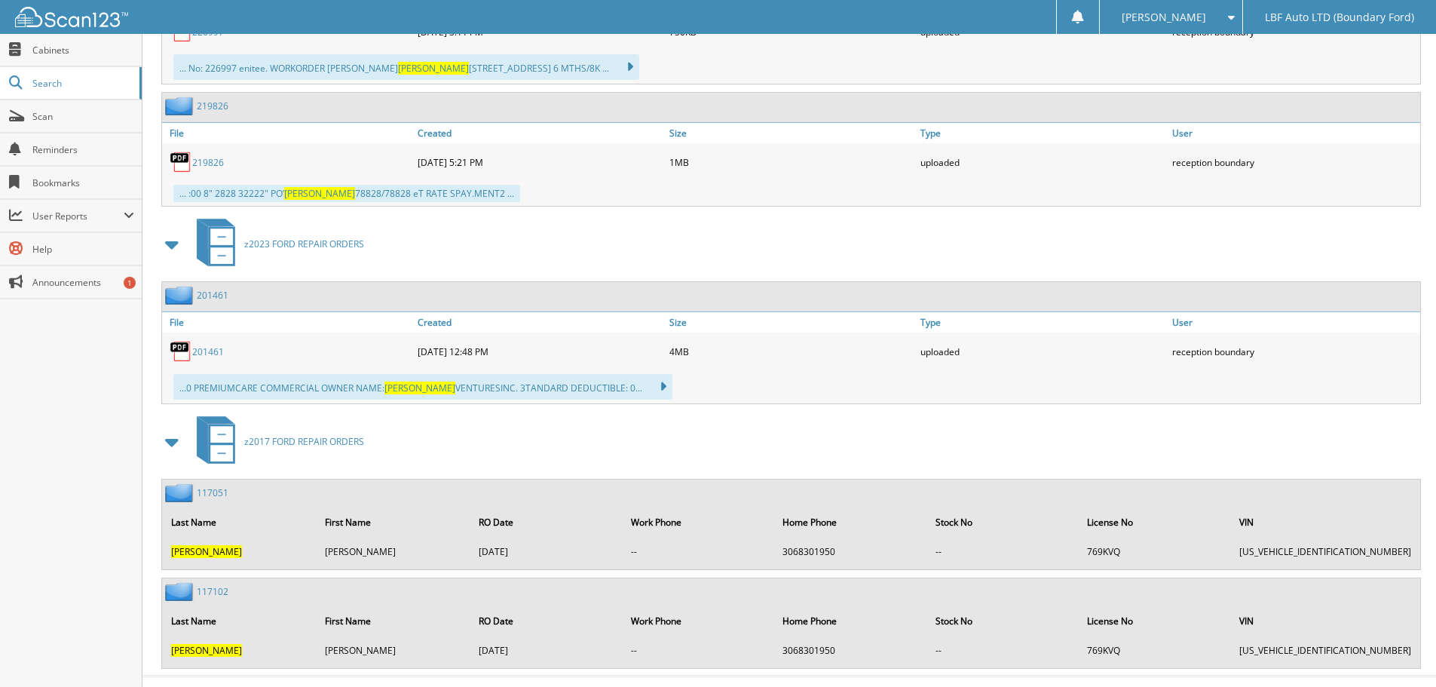
scroll to position [963, 0]
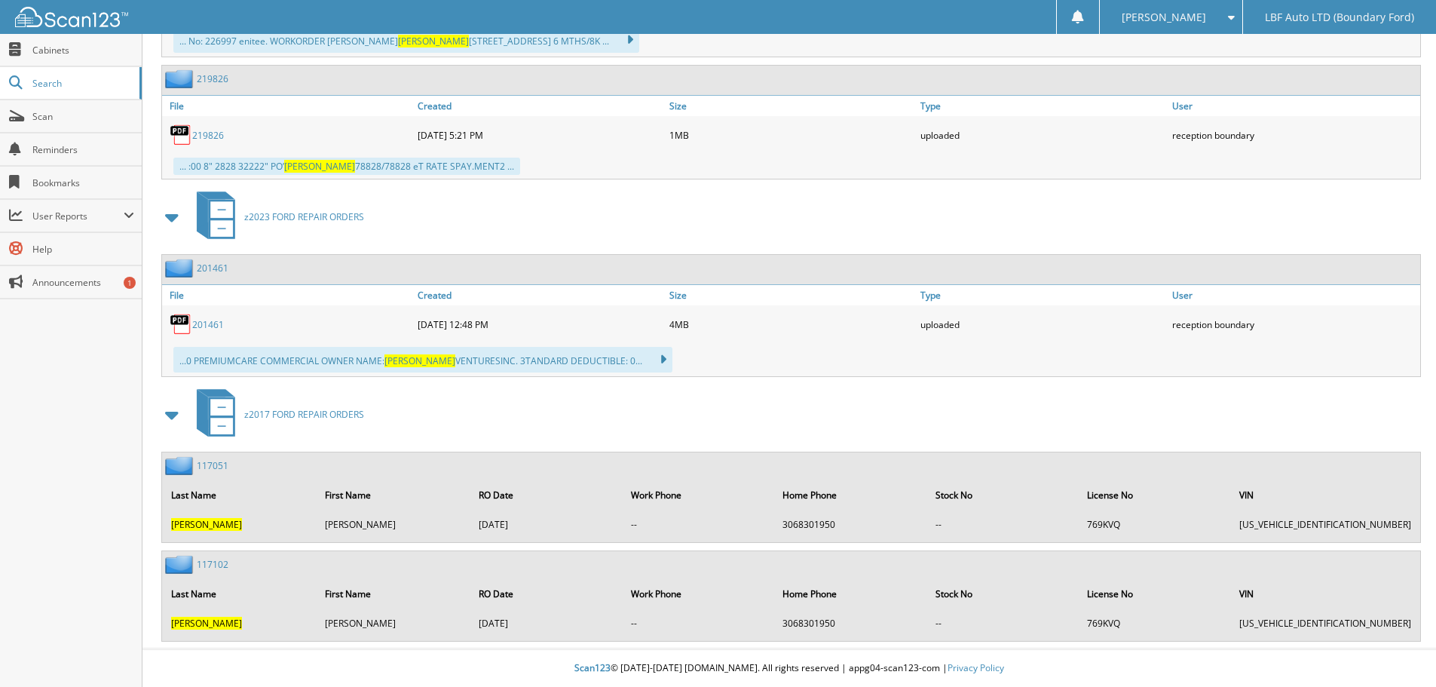
click at [213, 465] on link "117051" at bounding box center [213, 465] width 32 height 13
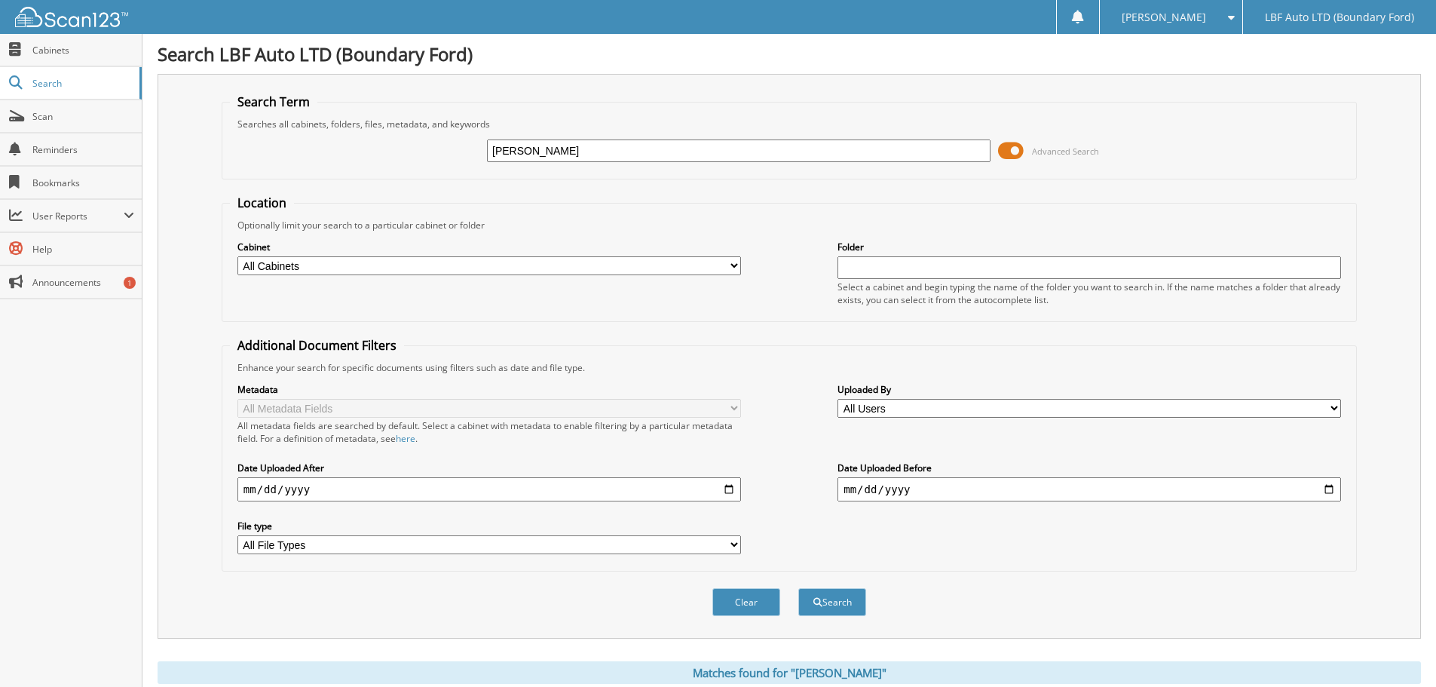
click at [577, 155] on input "[PERSON_NAME]" at bounding box center [739, 150] width 504 height 23
click at [1013, 149] on span at bounding box center [1011, 150] width 26 height 23
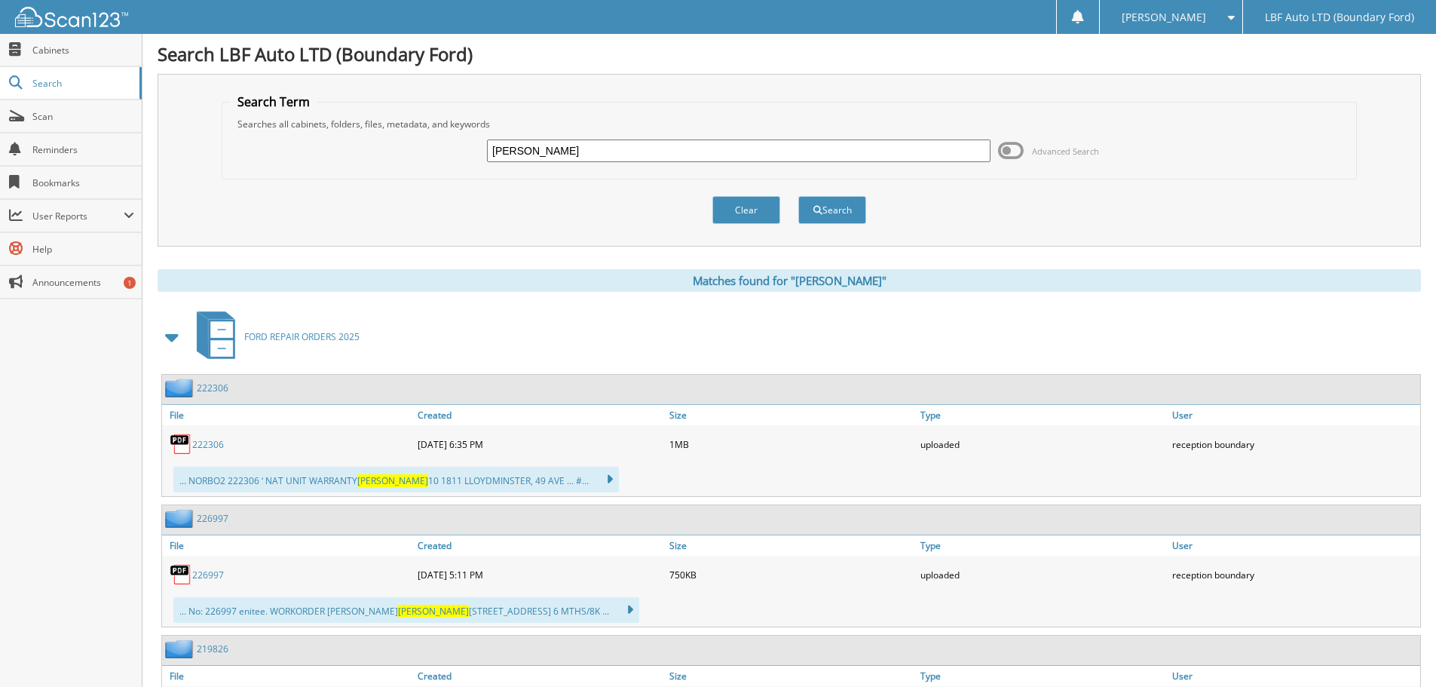
click at [1010, 149] on span at bounding box center [1011, 150] width 26 height 23
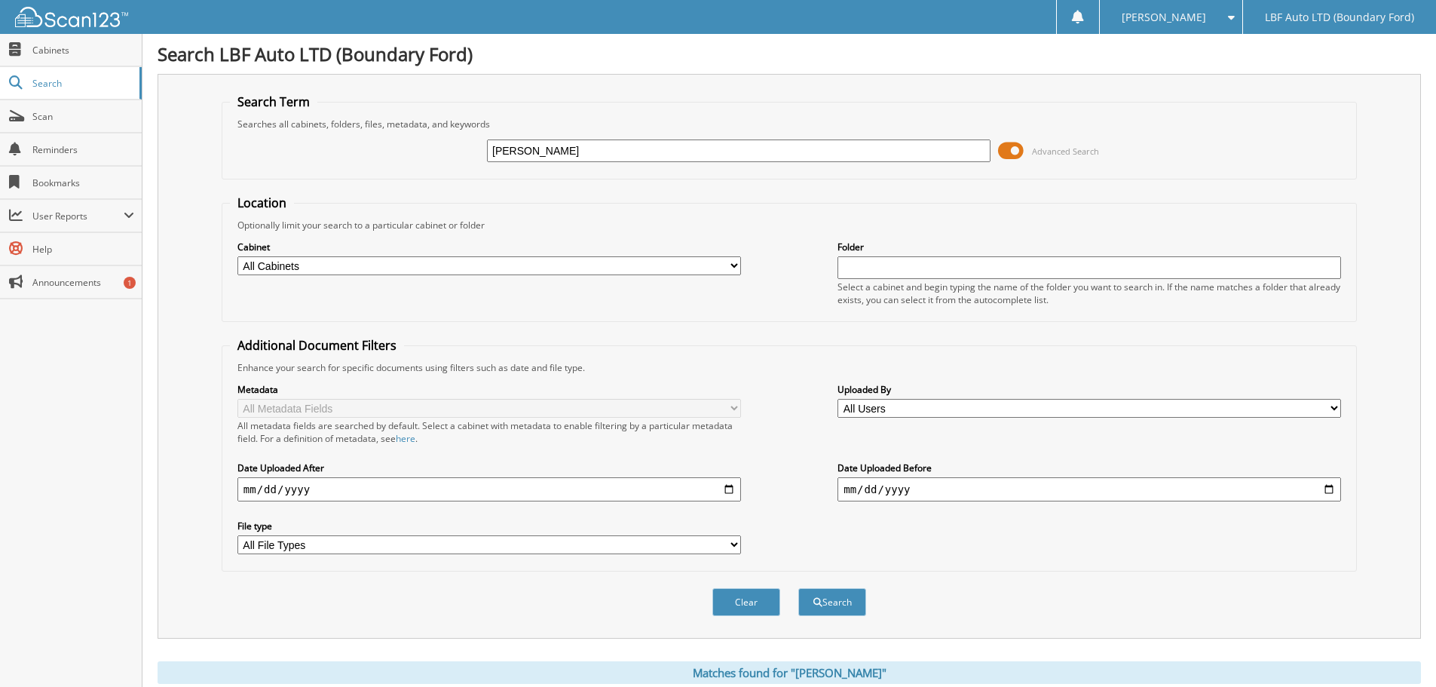
click at [464, 271] on select "All Cabinets FORD PARTS INVOICES 2025 FORD REPAIR ORDERS 2025 POLARIS PARTS INV…" at bounding box center [489, 265] width 504 height 19
select select "51014"
click at [237, 256] on select "All Cabinets FORD PARTS INVOICES 2025 FORD REPAIR ORDERS 2025 POLARIS PARTS INV…" at bounding box center [489, 265] width 504 height 19
click at [833, 614] on button "Search" at bounding box center [832, 602] width 68 height 28
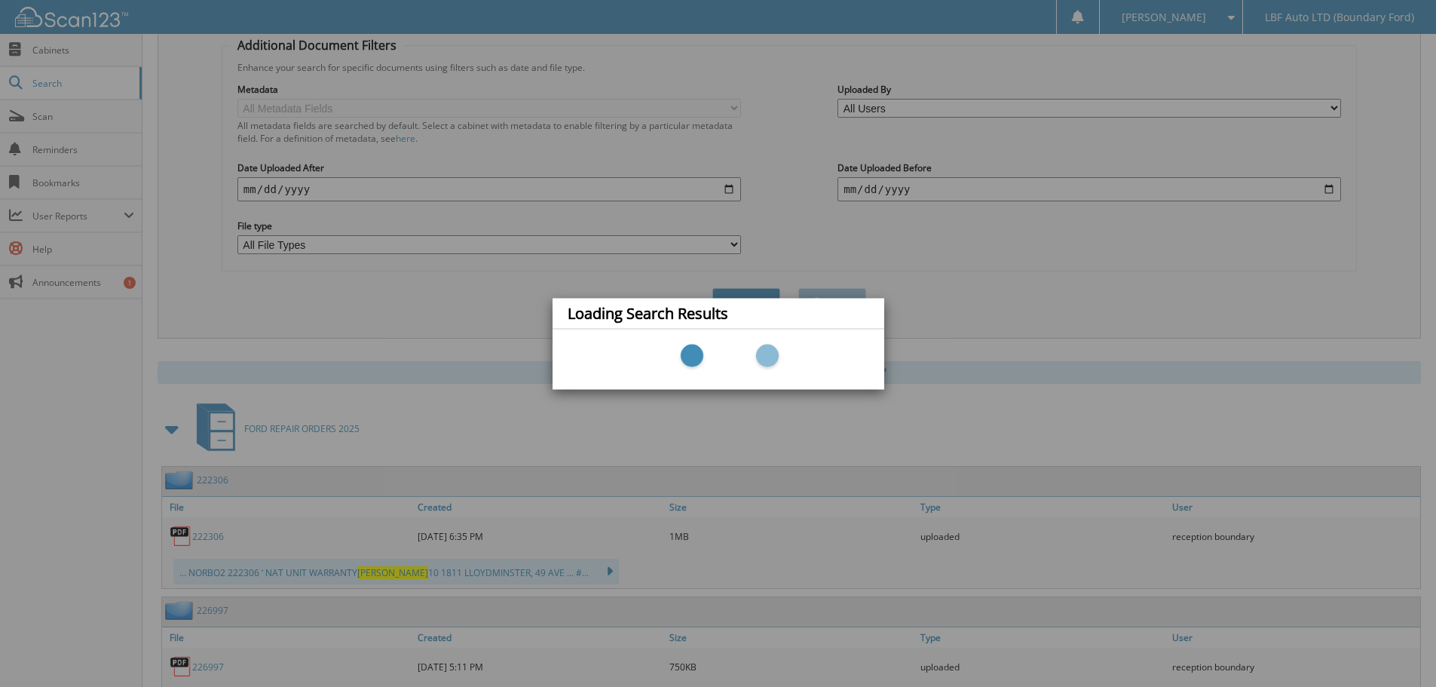
scroll to position [302, 0]
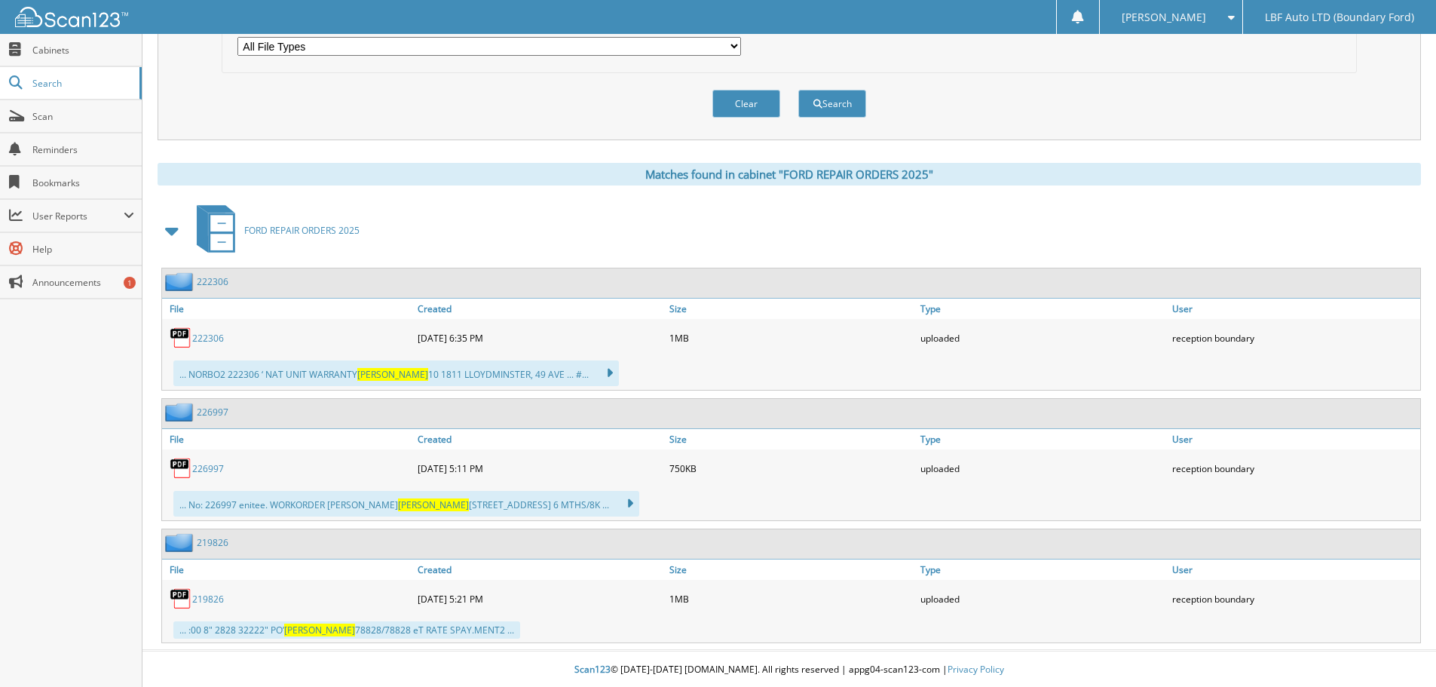
scroll to position [501, 0]
click at [367, 377] on span "[PERSON_NAME]" at bounding box center [392, 372] width 71 height 13
click at [213, 334] on link "222306" at bounding box center [208, 336] width 32 height 13
